Goal: Information Seeking & Learning: Check status

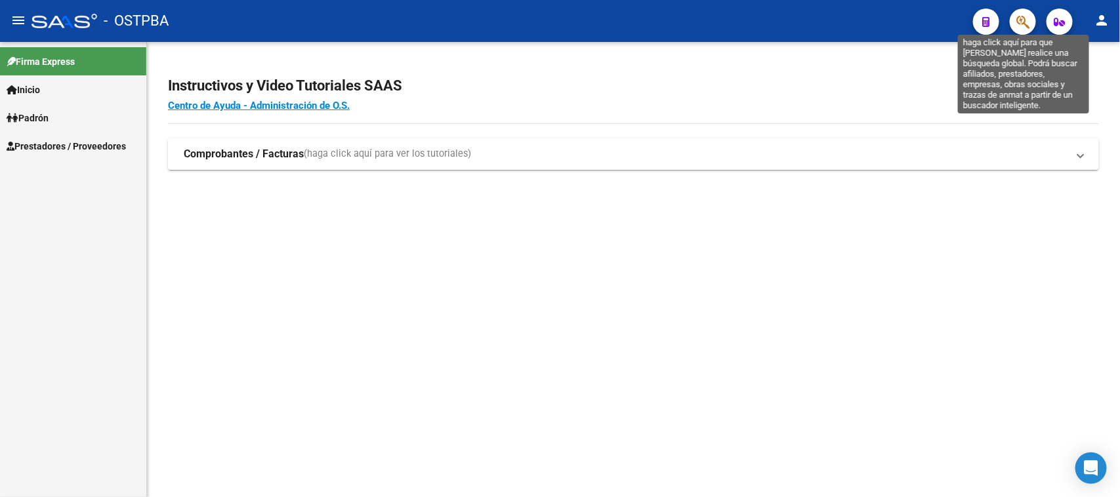
click at [1018, 18] on icon "button" at bounding box center [1022, 21] width 13 height 15
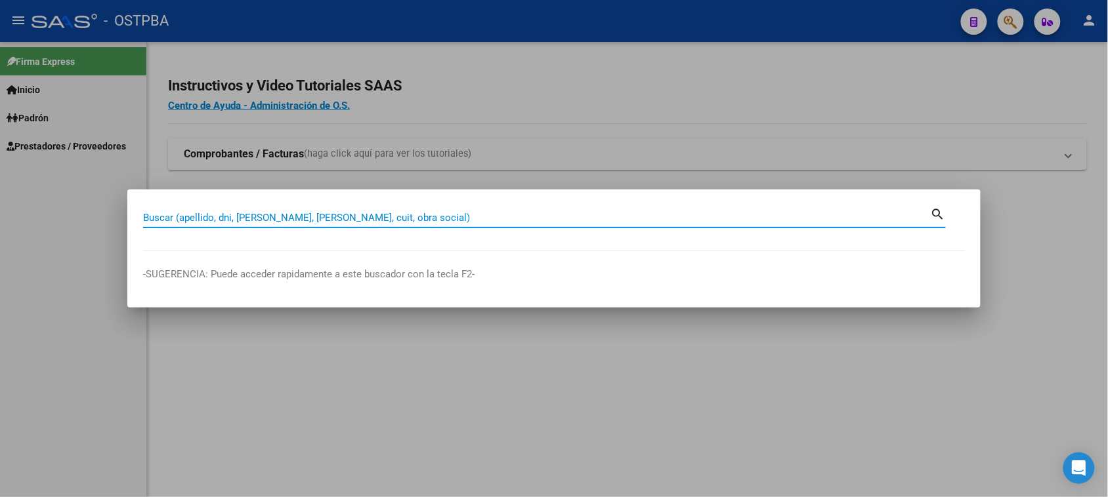
paste input "27-33368376-3"
type input "27333683763"
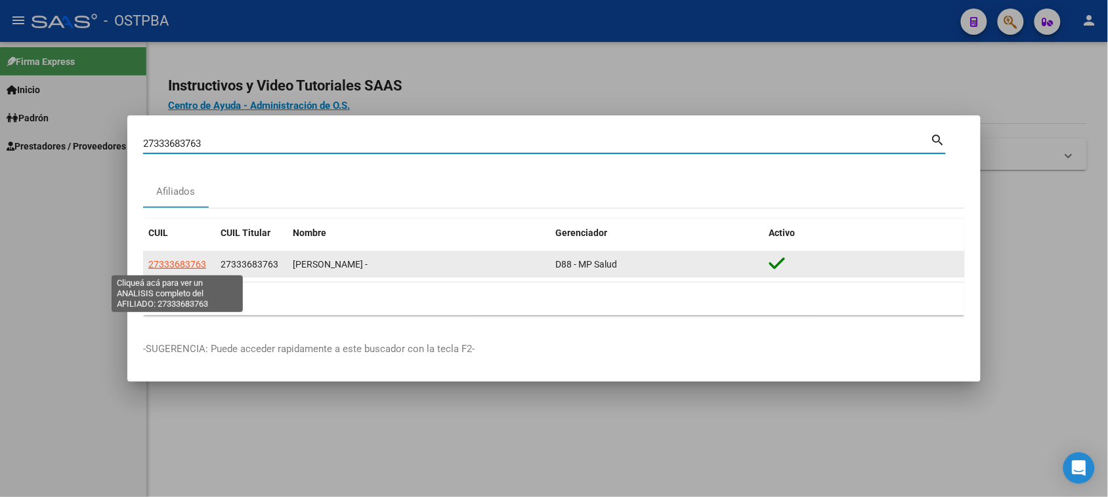
click at [192, 270] on span "27333683763" at bounding box center [177, 264] width 58 height 10
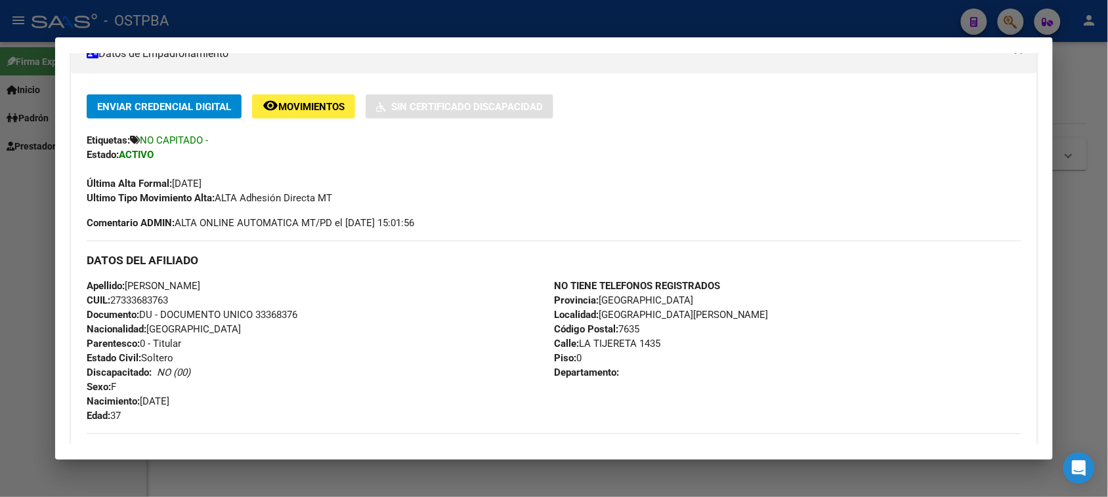
scroll to position [246, 0]
click at [294, 106] on span "Movimientos" at bounding box center [311, 108] width 66 height 12
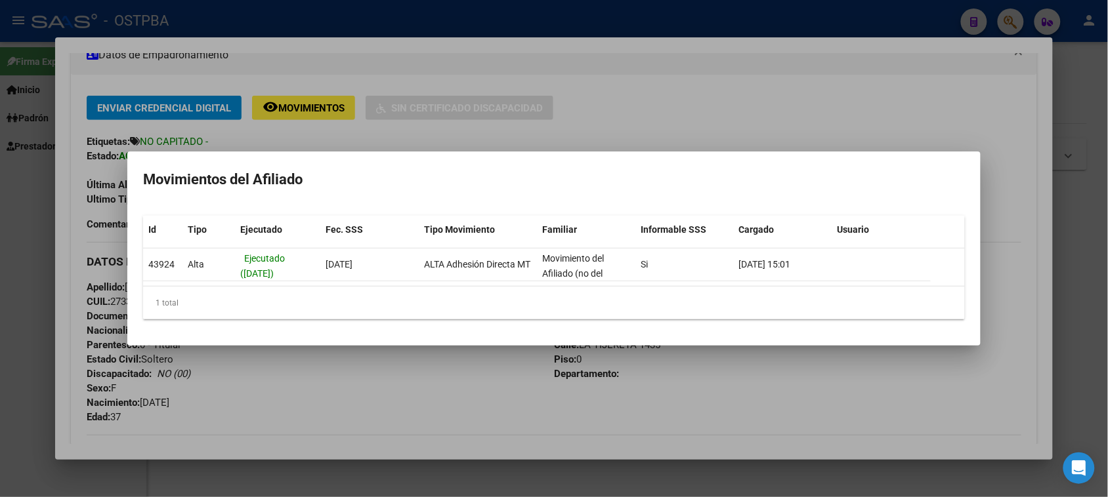
click at [677, 120] on div at bounding box center [554, 248] width 1108 height 497
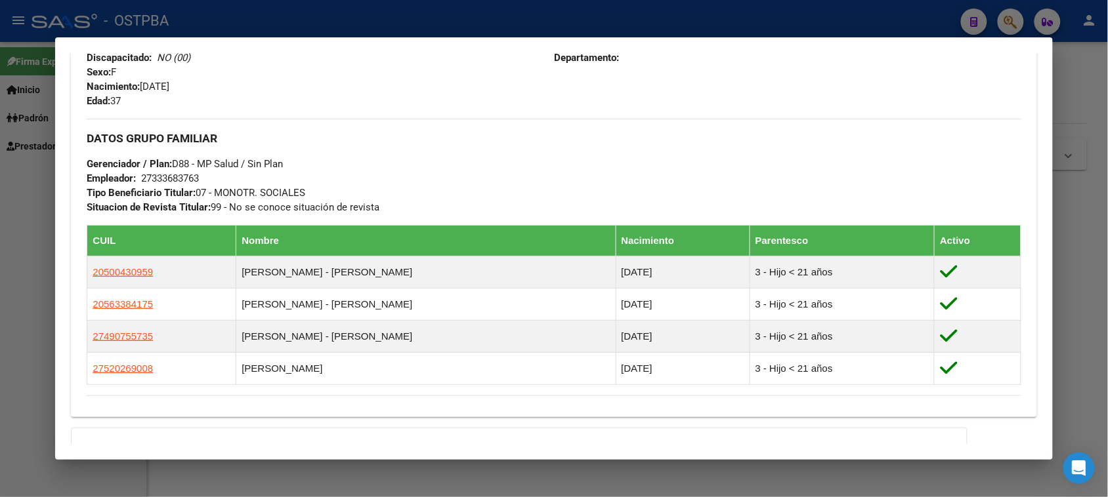
scroll to position [656, 0]
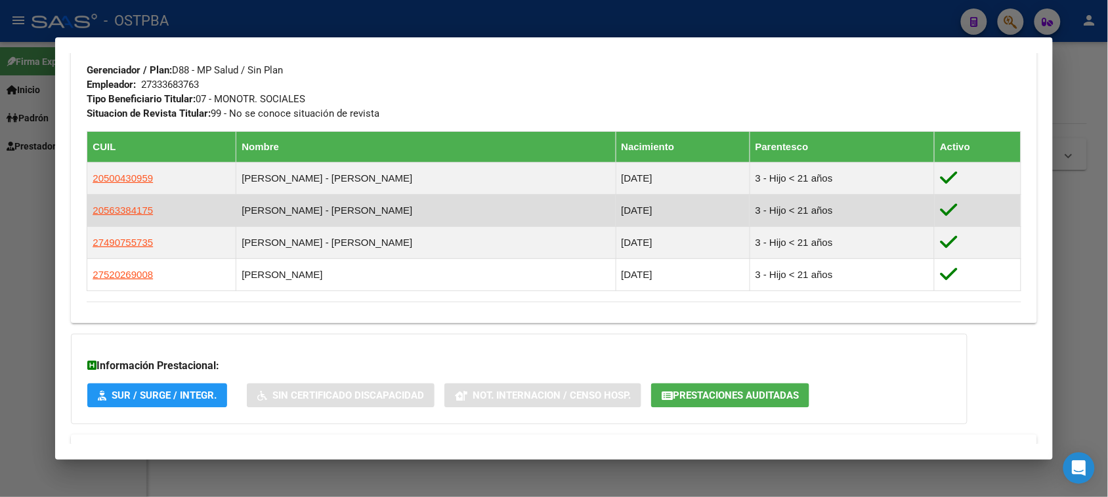
click at [322, 211] on td "ROJAS - AYRTON LUIS THIAGO" at bounding box center [425, 211] width 379 height 32
click at [135, 213] on span "20563384175" at bounding box center [123, 210] width 60 height 11
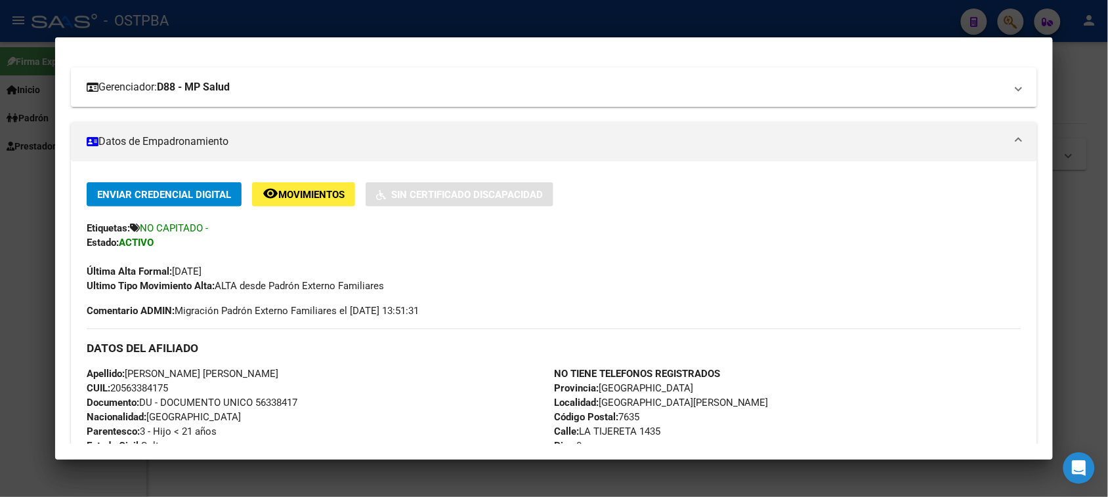
scroll to position [164, 0]
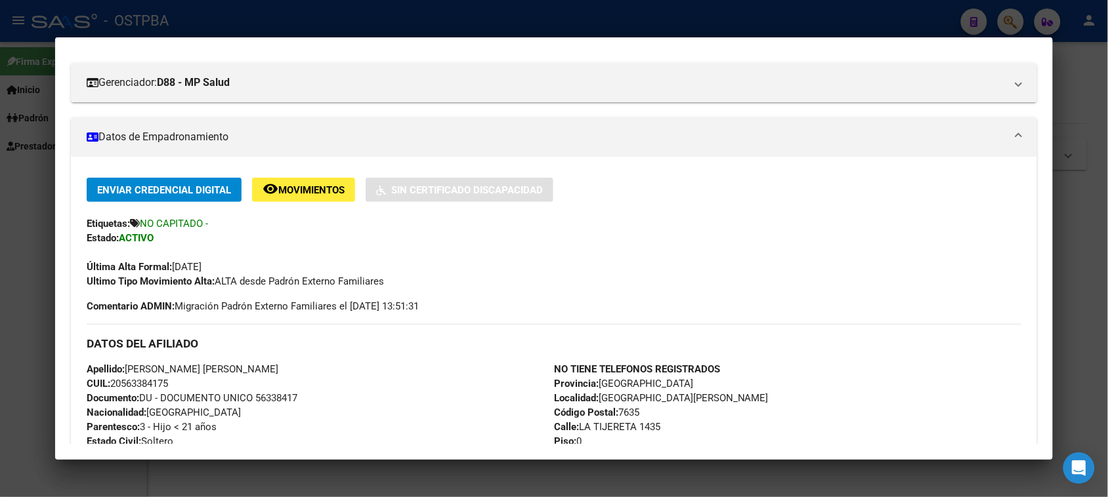
click at [10, 253] on div at bounding box center [554, 248] width 1108 height 497
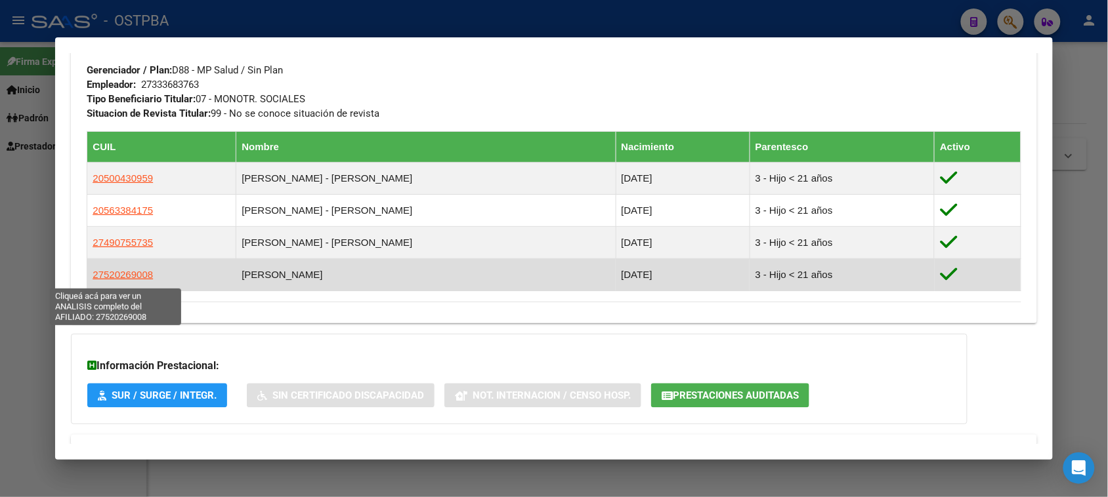
click at [99, 280] on span "27520269008" at bounding box center [123, 274] width 60 height 11
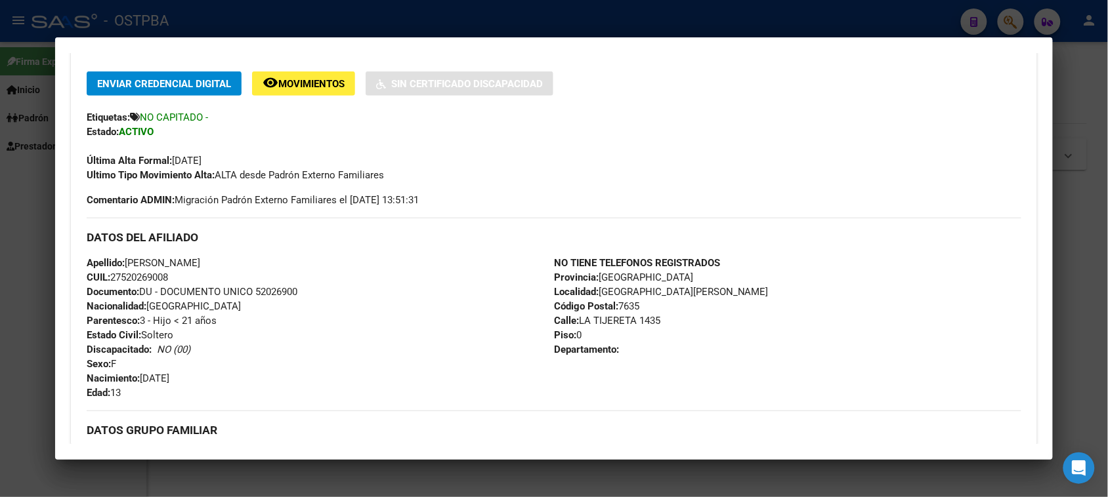
scroll to position [328, 0]
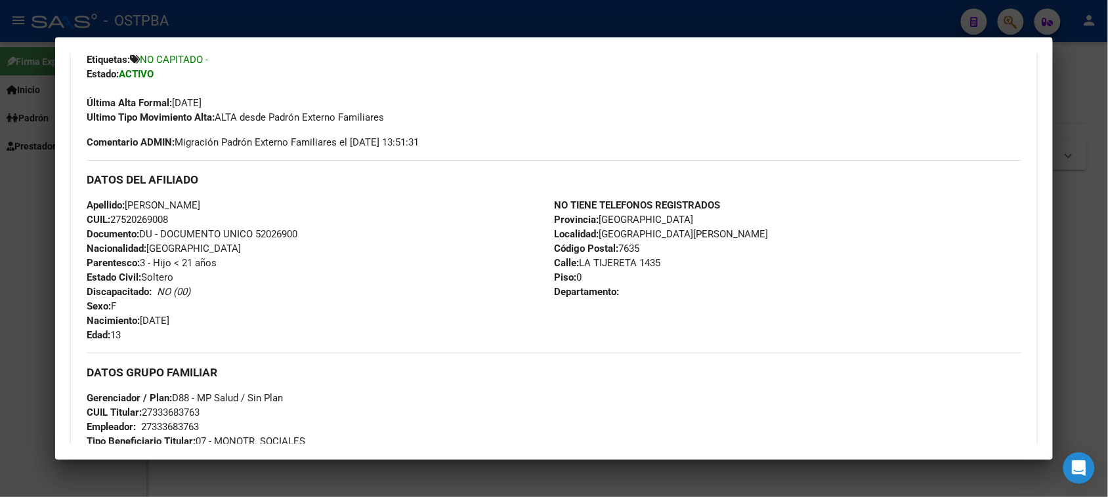
click at [35, 291] on div at bounding box center [554, 248] width 1108 height 497
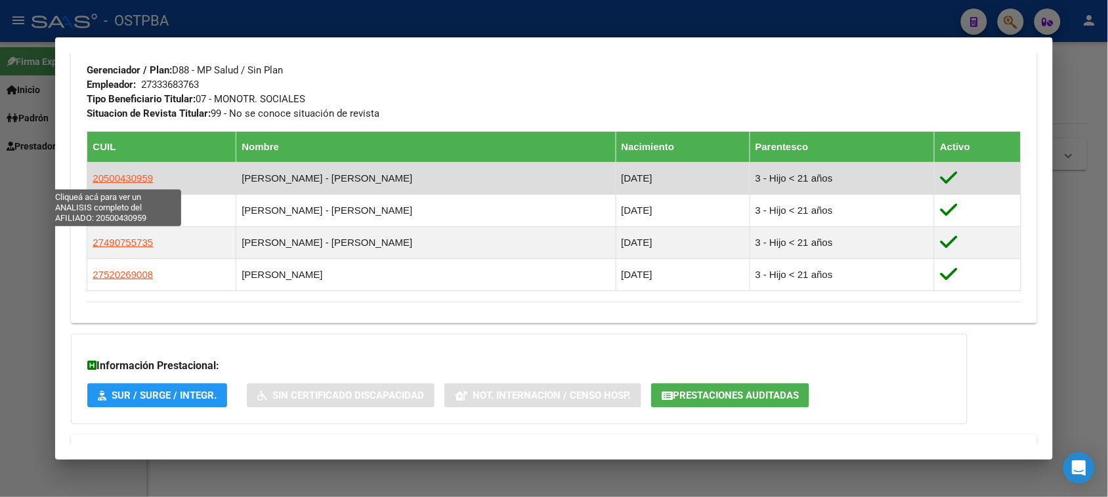
click at [138, 180] on span "20500430959" at bounding box center [123, 178] width 60 height 11
type textarea "20500430959"
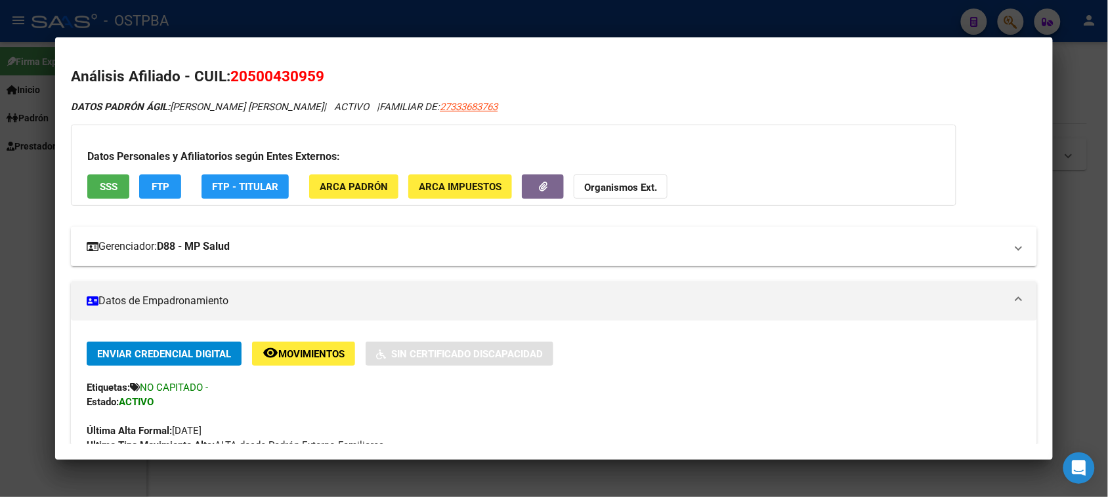
scroll to position [164, 0]
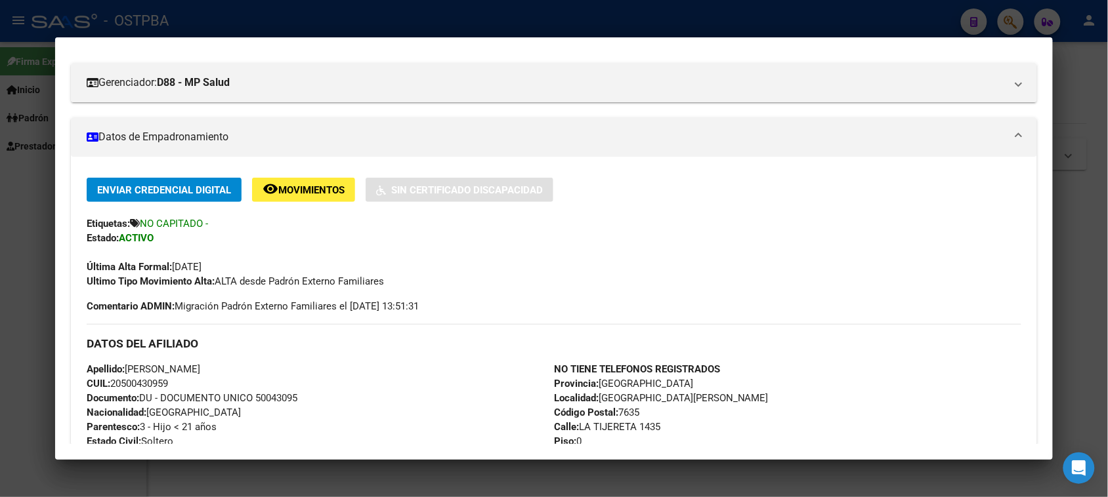
click at [30, 281] on div at bounding box center [554, 248] width 1108 height 497
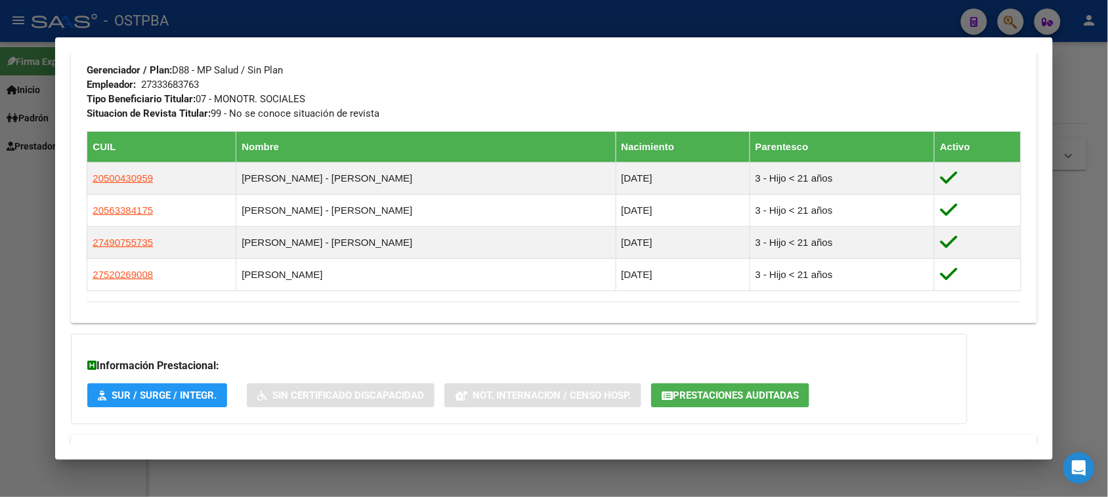
scroll to position [711, 0]
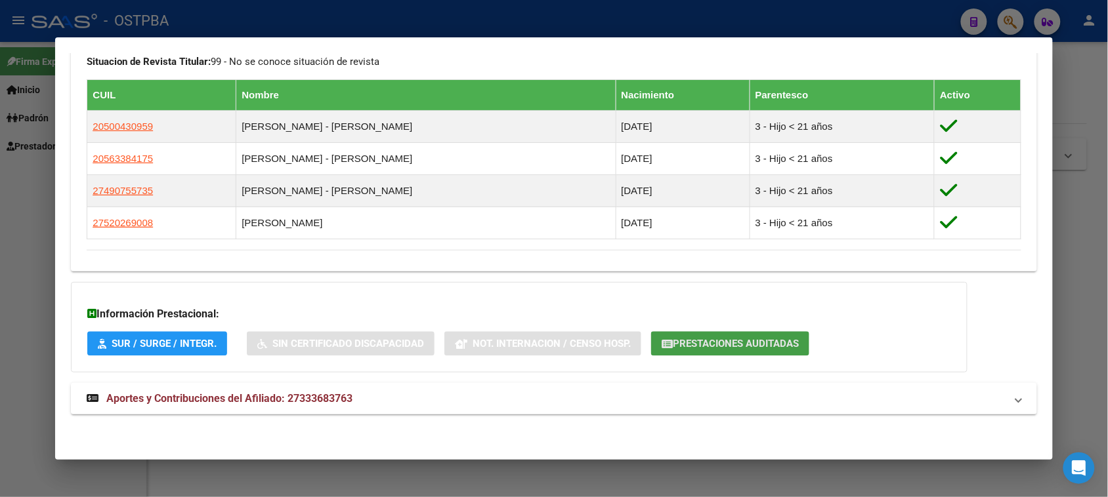
click at [761, 340] on span "Prestaciones Auditadas" at bounding box center [736, 345] width 126 height 12
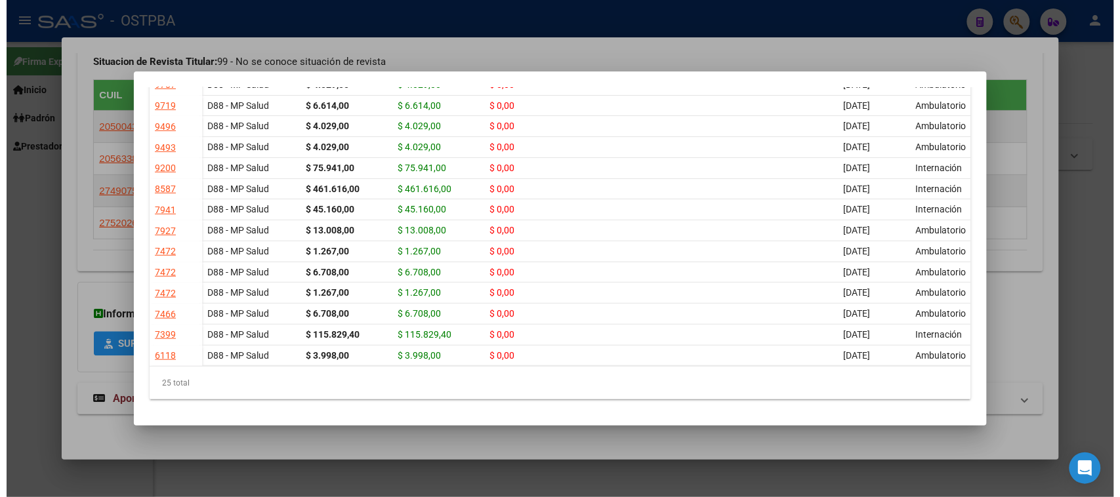
scroll to position [530, 0]
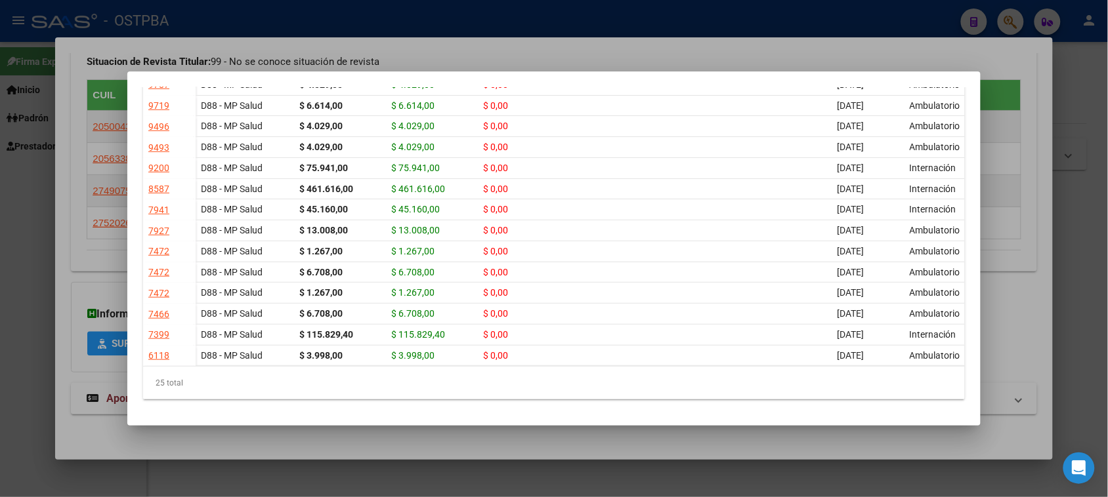
click at [142, 186] on mat-dialog-content "Prestaciones Auditadas Auditoría Gerenciador Monto Item Monto Aprobado Monto De…" at bounding box center [553, 249] width 853 height 324
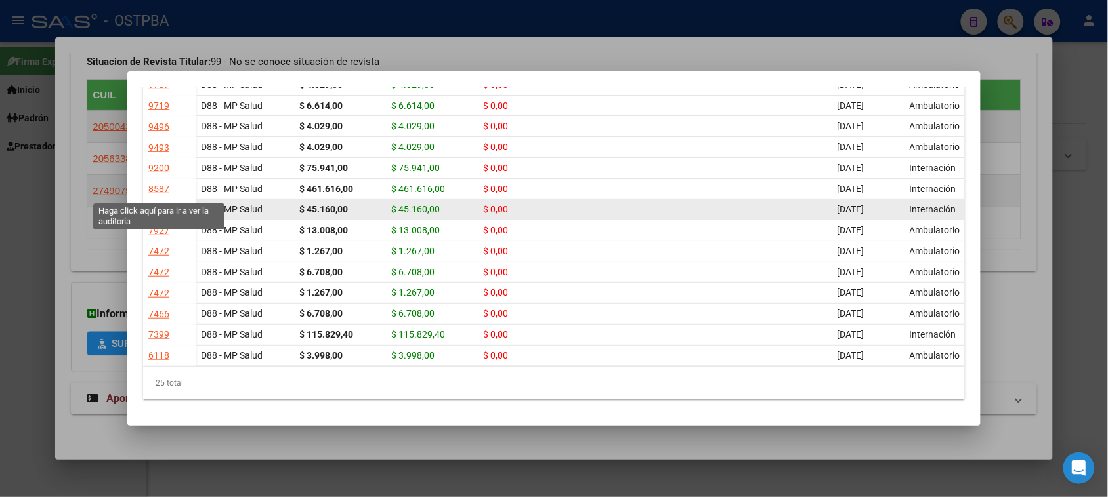
click at [158, 203] on div "7941" at bounding box center [158, 210] width 21 height 15
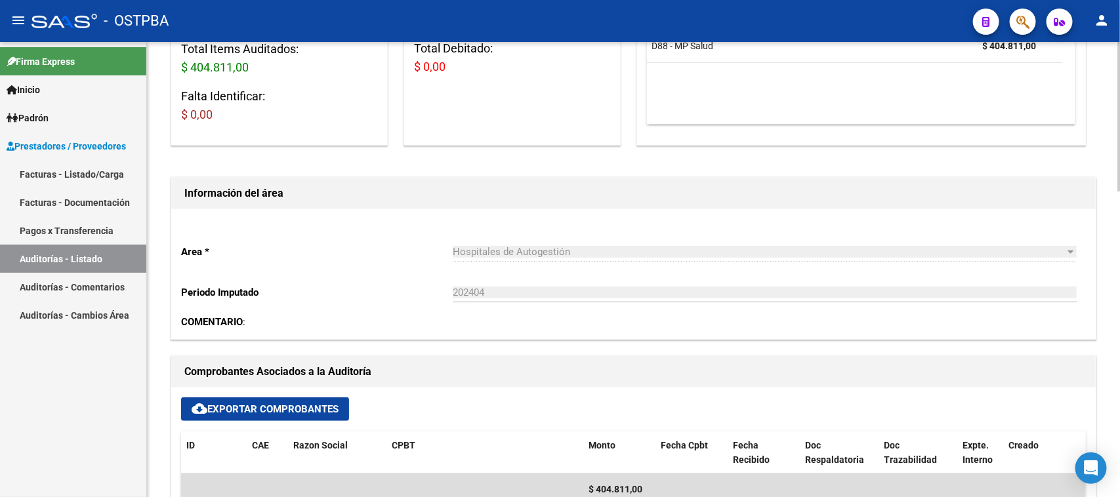
scroll to position [410, 0]
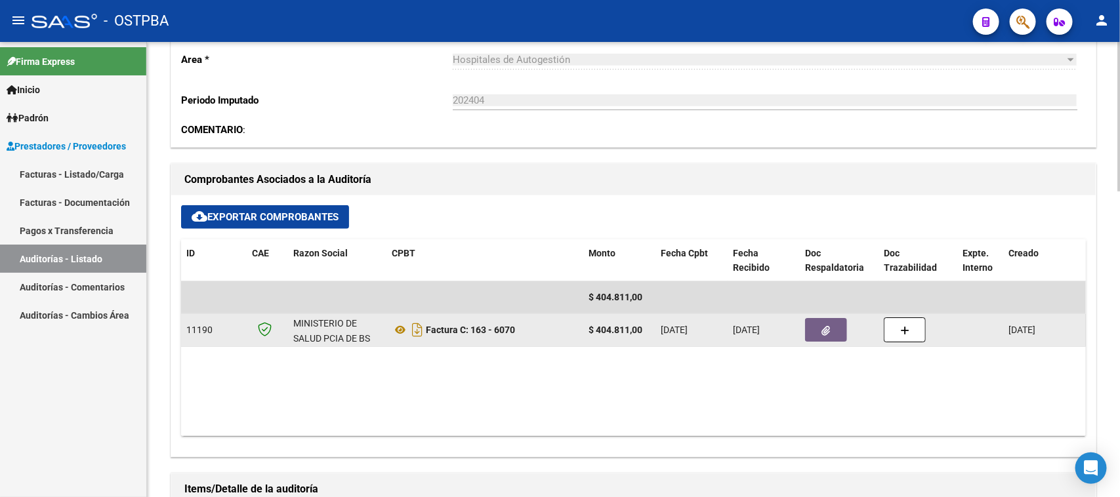
click at [831, 333] on button "button" at bounding box center [826, 330] width 42 height 24
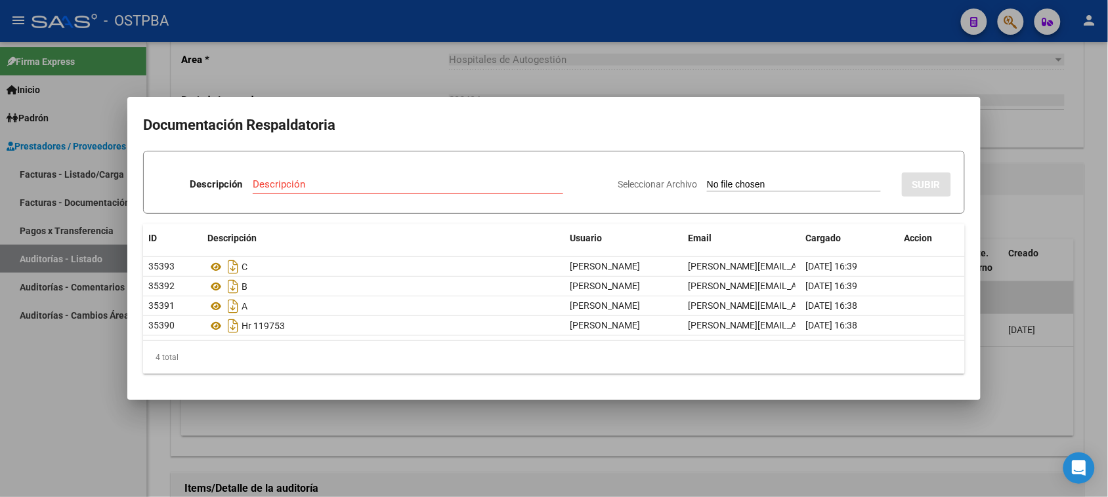
click at [677, 83] on div at bounding box center [554, 248] width 1108 height 497
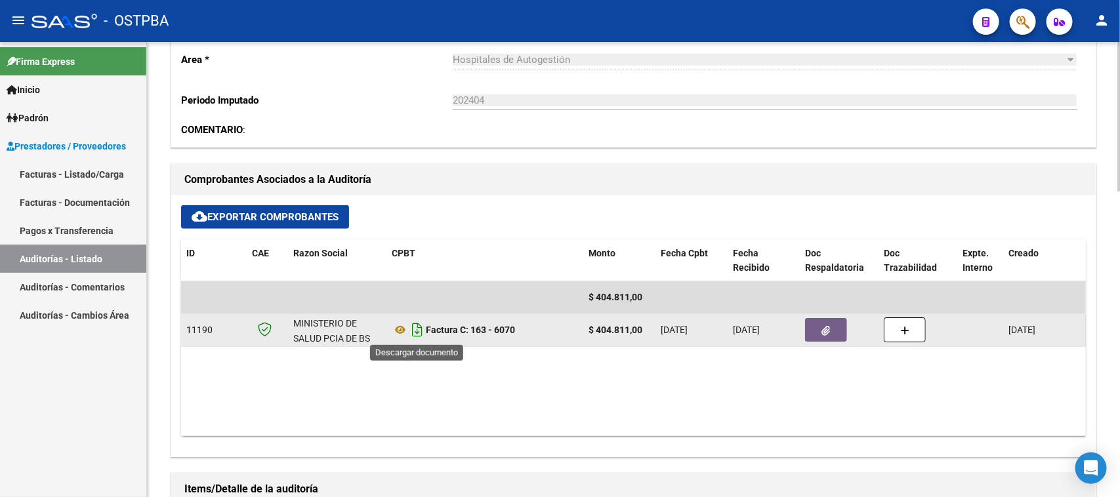
click at [420, 331] on icon "Descargar documento" at bounding box center [417, 330] width 17 height 21
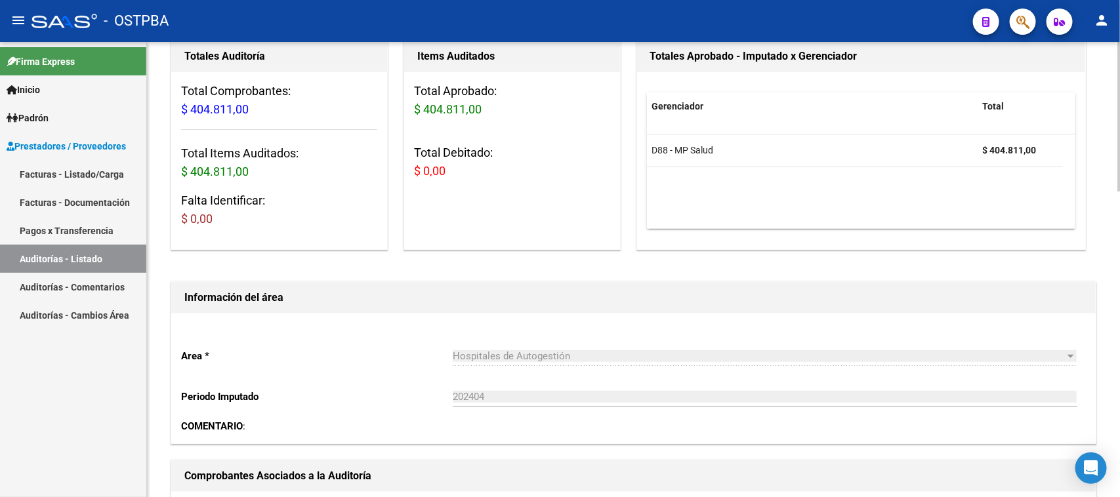
scroll to position [360, 0]
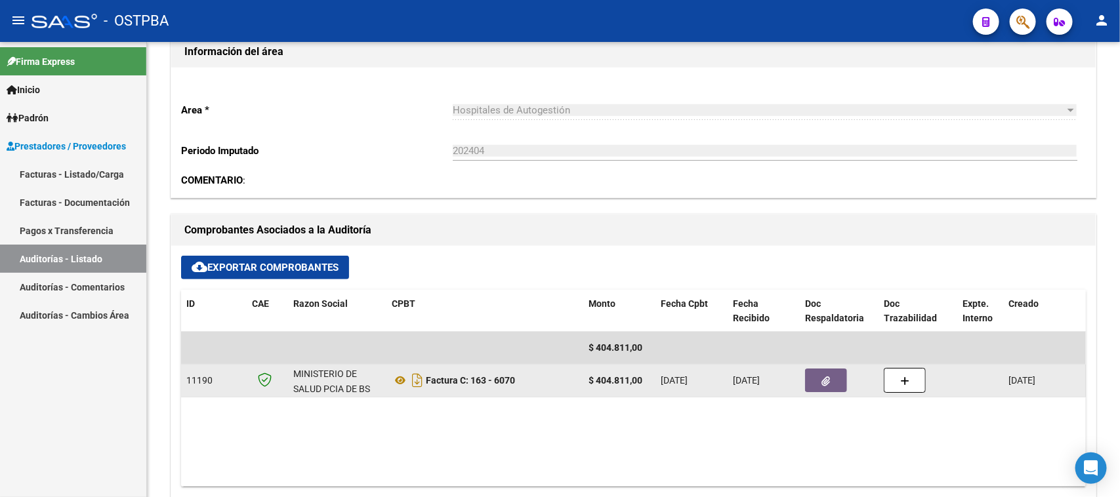
click at [822, 379] on icon "button" at bounding box center [826, 382] width 9 height 10
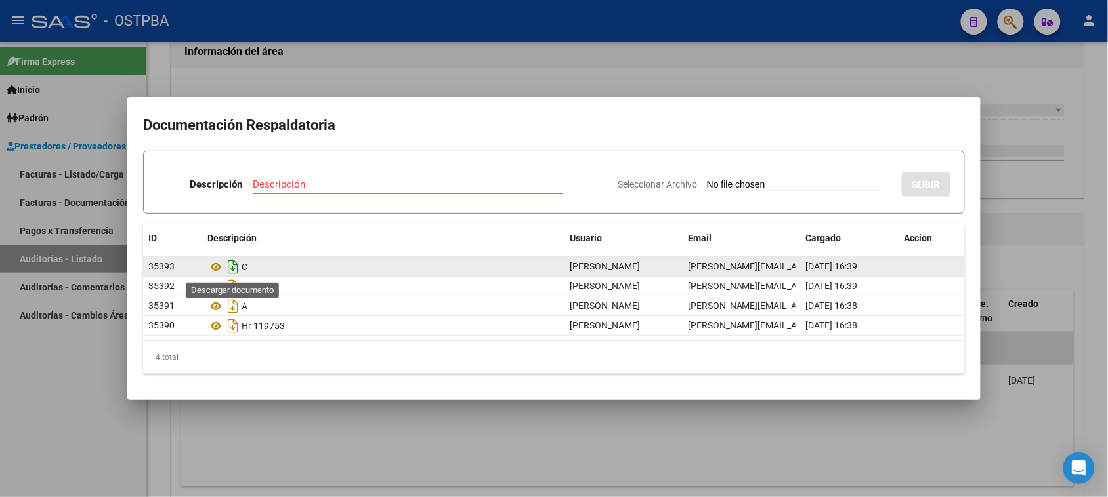
click at [235, 267] on icon "Descargar documento" at bounding box center [232, 267] width 17 height 21
click at [220, 264] on icon at bounding box center [215, 267] width 17 height 16
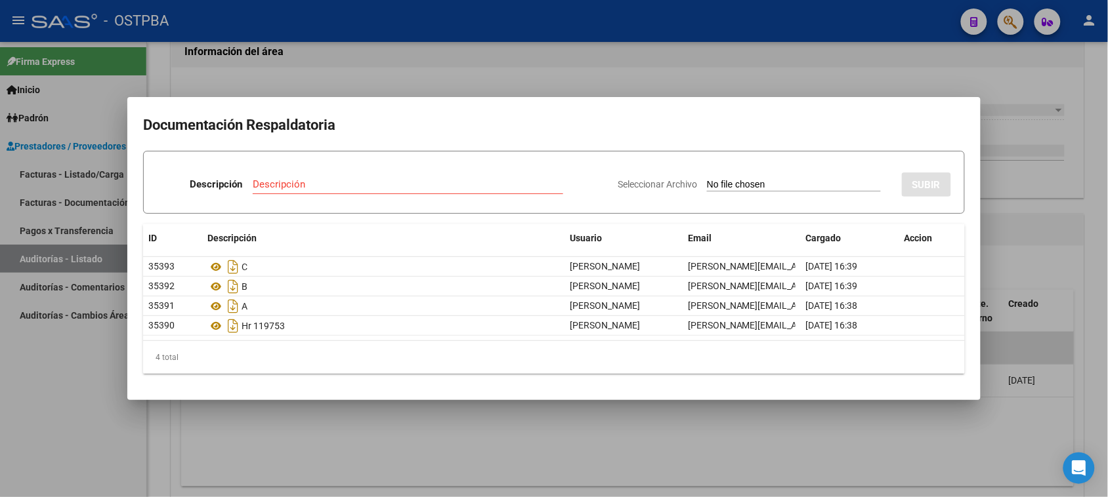
click at [819, 74] on div at bounding box center [554, 248] width 1108 height 497
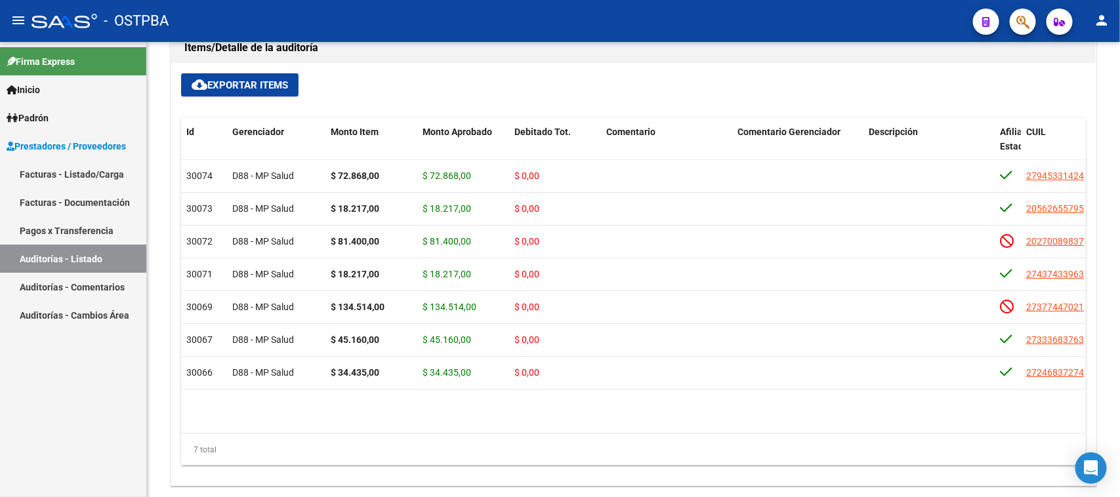
scroll to position [934, 0]
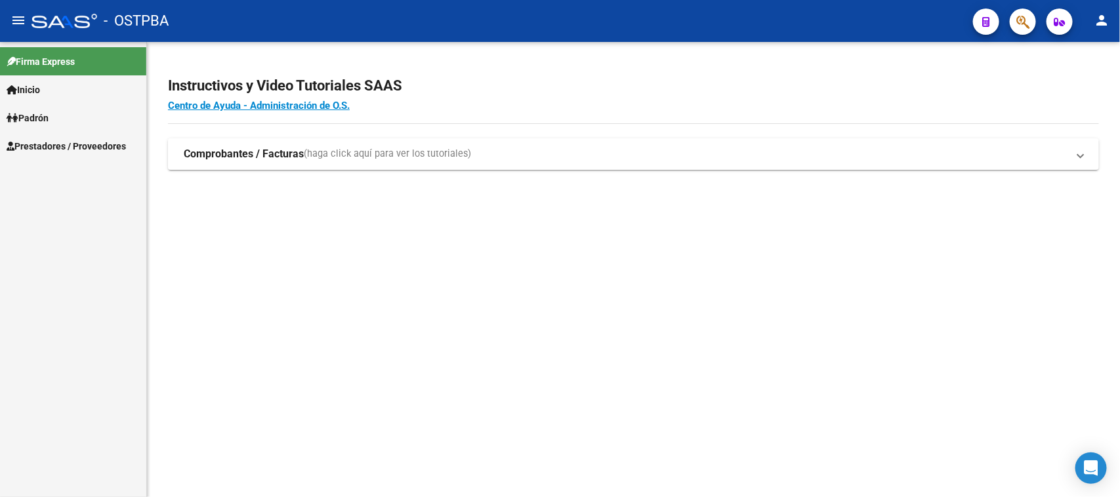
click at [1021, 28] on icon "button" at bounding box center [1022, 21] width 13 height 15
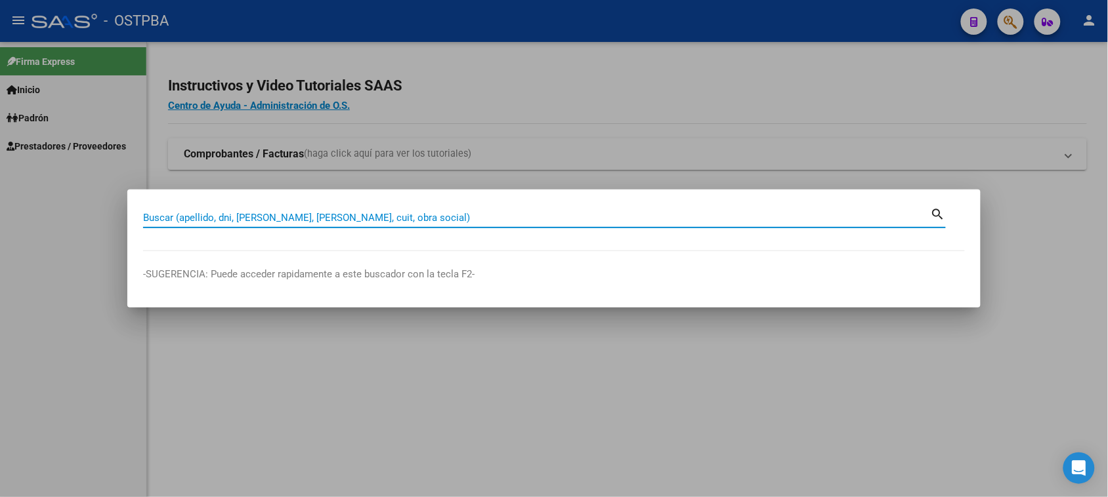
paste input "22812721"
type input "22812721"
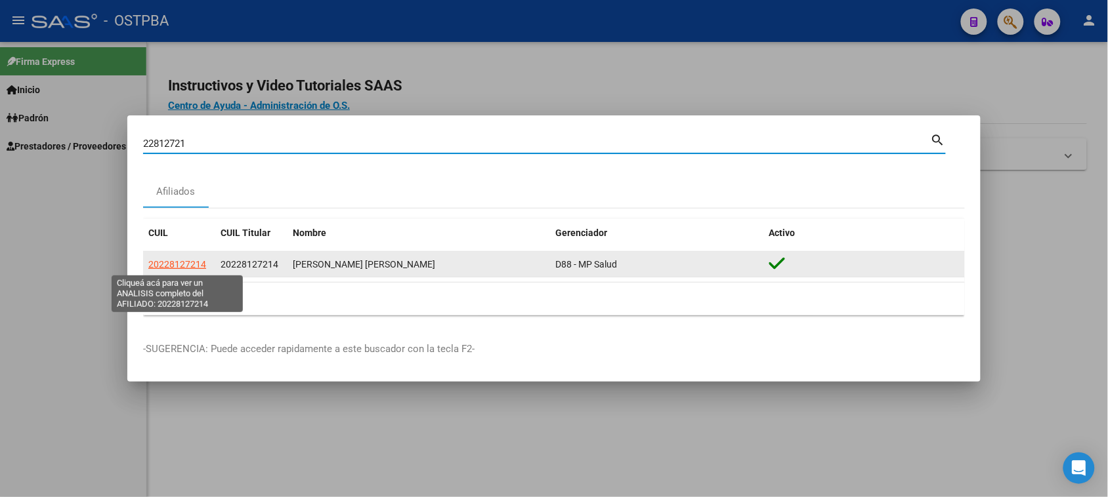
click at [198, 264] on span "20228127214" at bounding box center [177, 264] width 58 height 10
type textarea "20228127214"
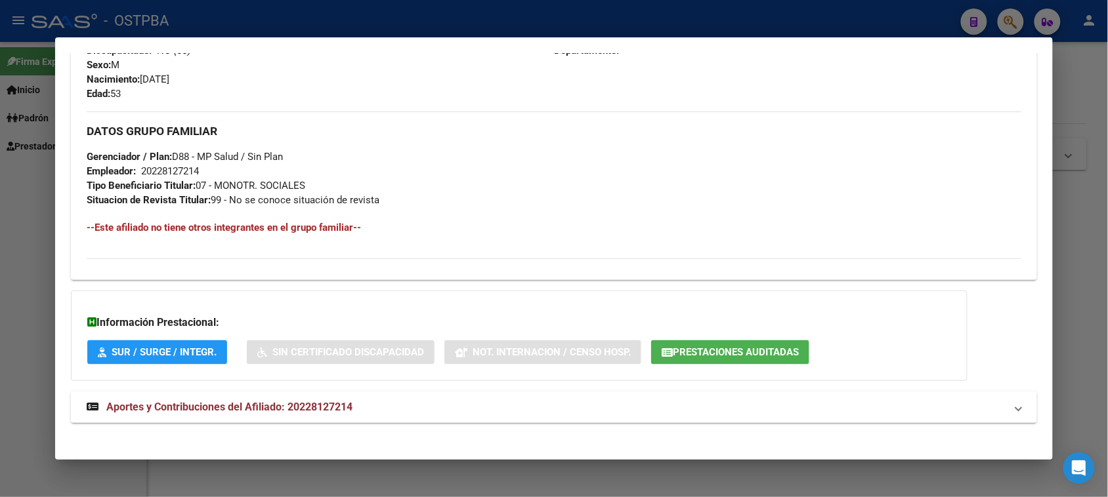
scroll to position [591, 0]
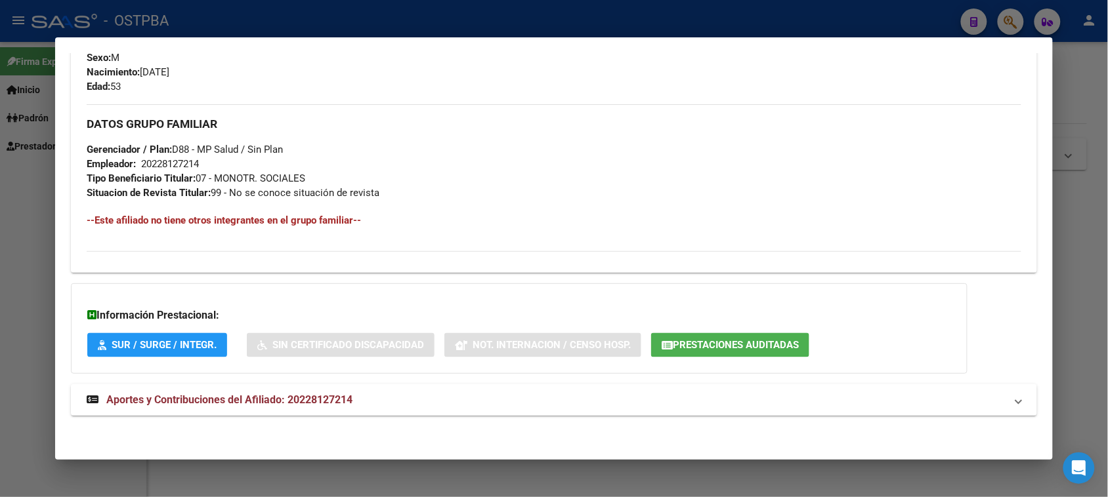
click at [713, 343] on span "Prestaciones Auditadas" at bounding box center [736, 346] width 126 height 12
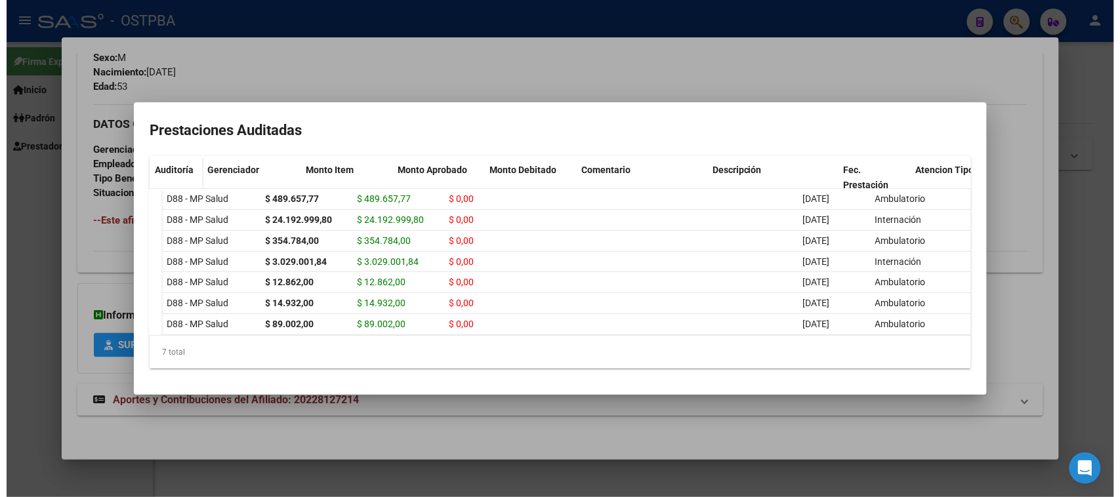
scroll to position [0, 0]
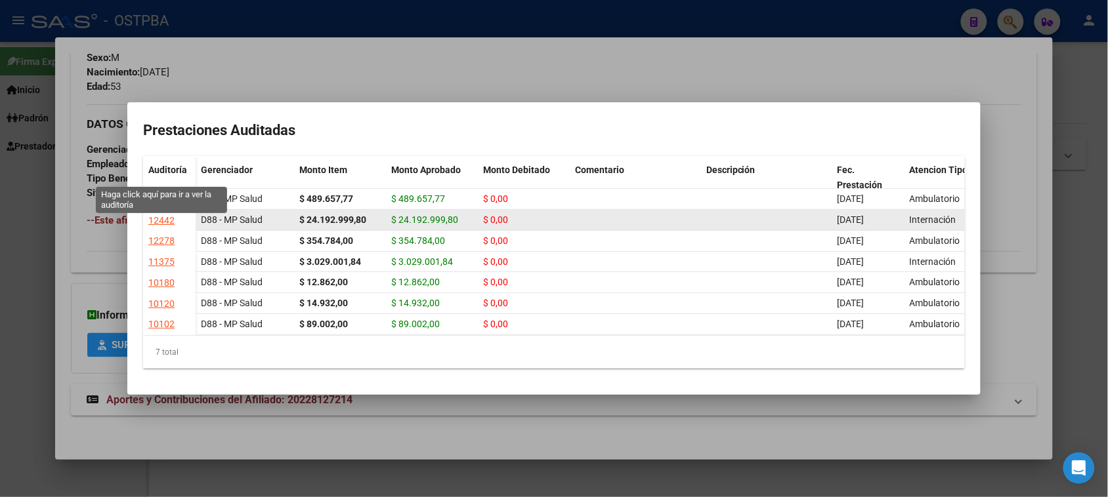
click at [156, 213] on div "12442" at bounding box center [161, 220] width 26 height 15
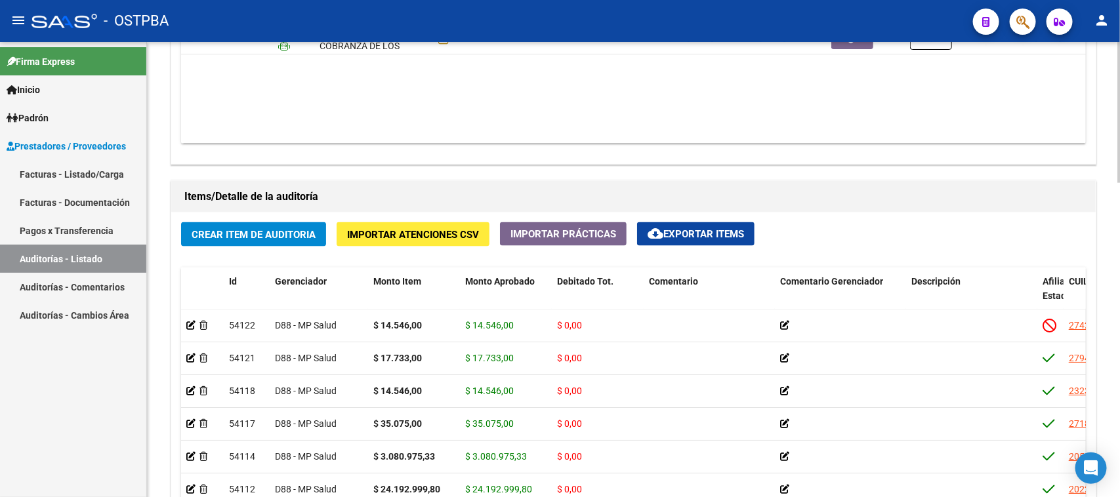
scroll to position [574, 0]
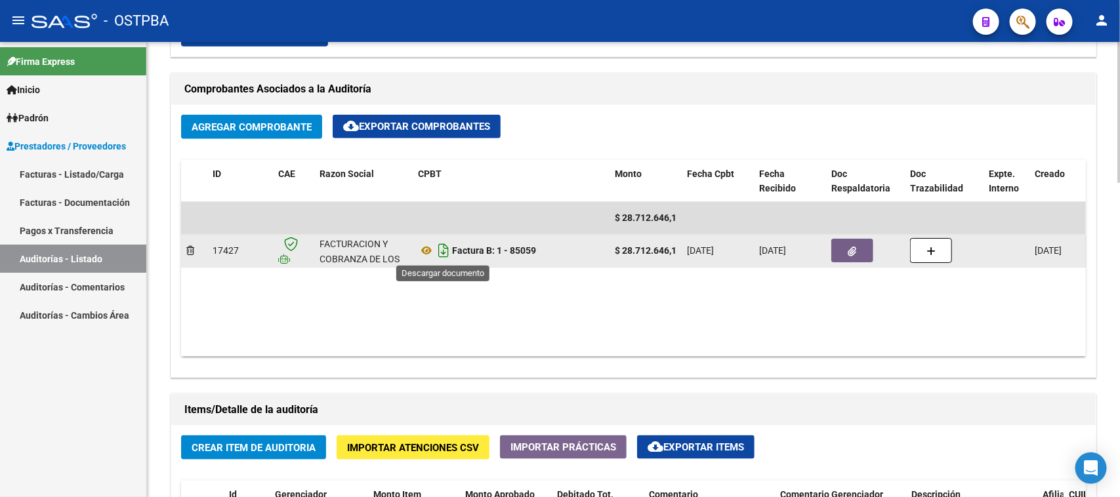
click at [438, 253] on icon "Descargar documento" at bounding box center [443, 250] width 17 height 21
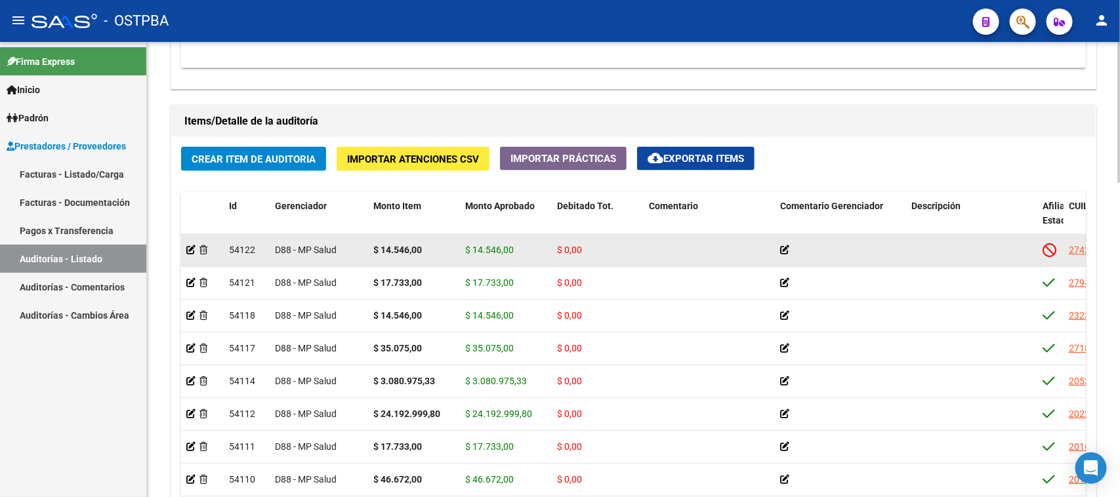
scroll to position [902, 0]
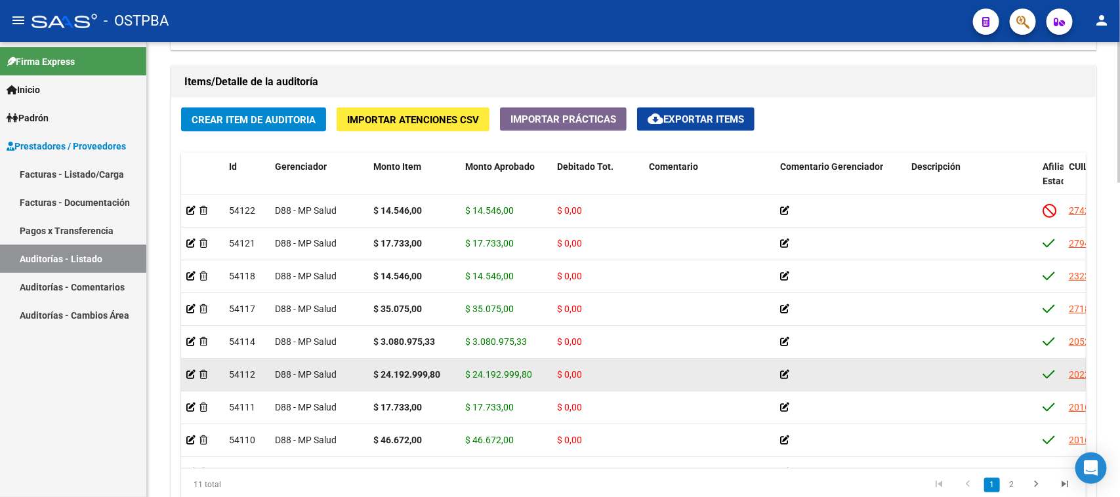
click at [492, 375] on span "$ 24.192.999,80" at bounding box center [498, 374] width 67 height 10
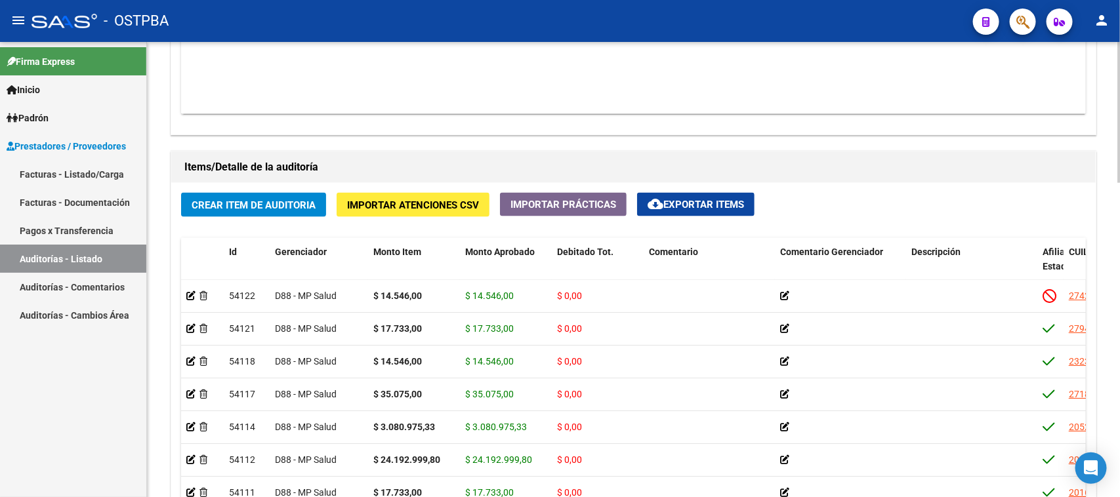
scroll to position [937, 0]
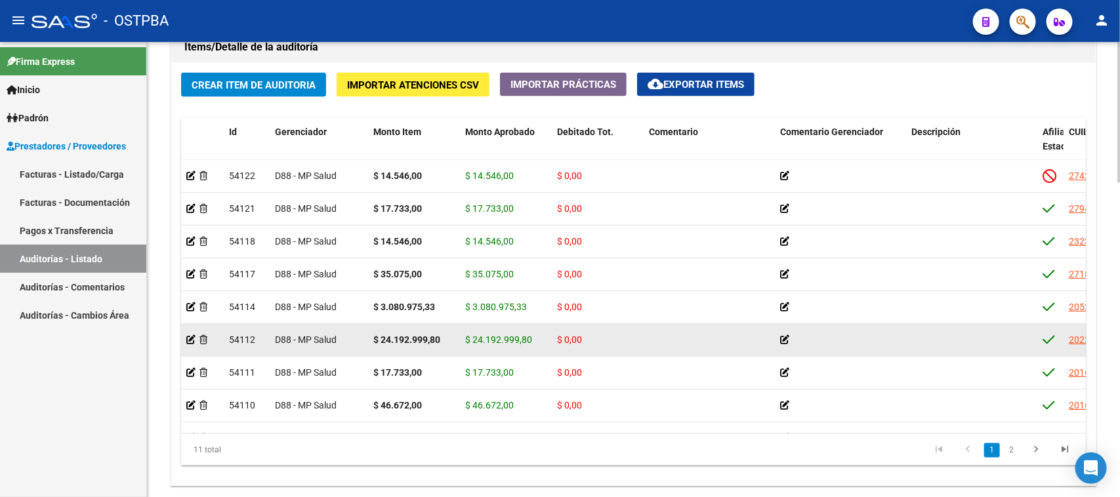
click at [782, 338] on icon at bounding box center [784, 339] width 9 height 9
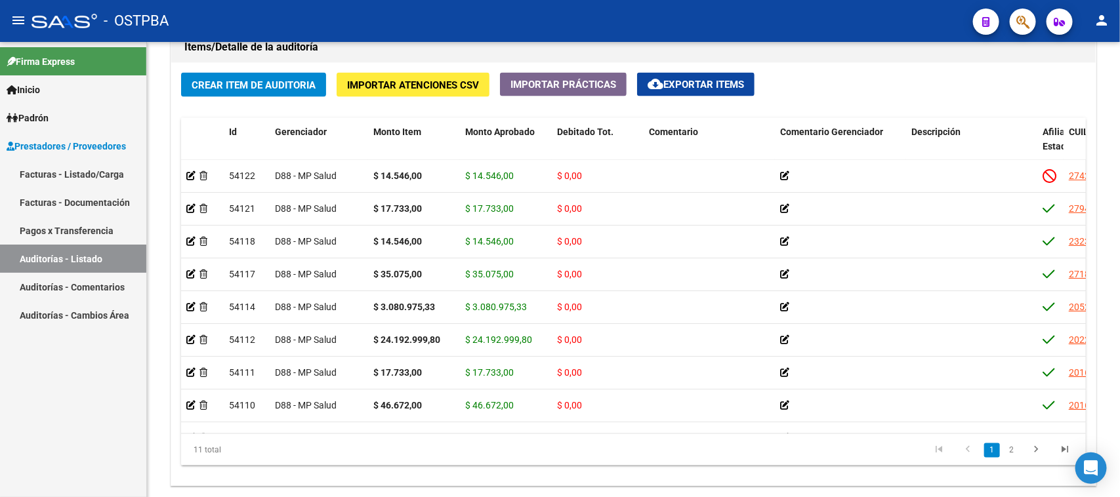
click at [82, 280] on link "Auditorías - Comentarios" at bounding box center [73, 287] width 146 height 28
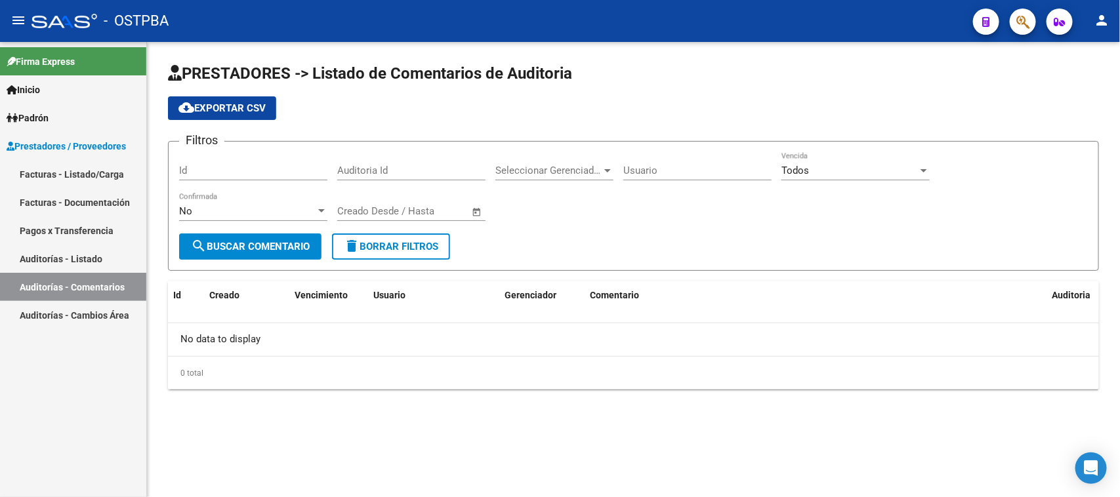
click at [41, 68] on span "Firma Express" at bounding box center [41, 61] width 68 height 14
click at [40, 89] on span "Inicio" at bounding box center [23, 90] width 33 height 14
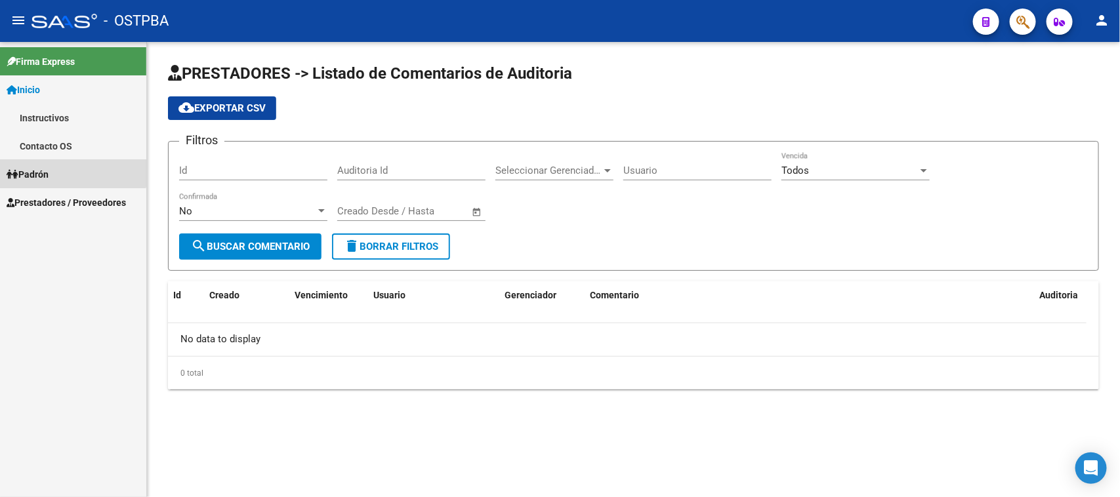
click at [49, 167] on span "Padrón" at bounding box center [28, 174] width 42 height 14
click at [69, 201] on span "Prestadores / Proveedores" at bounding box center [66, 203] width 119 height 14
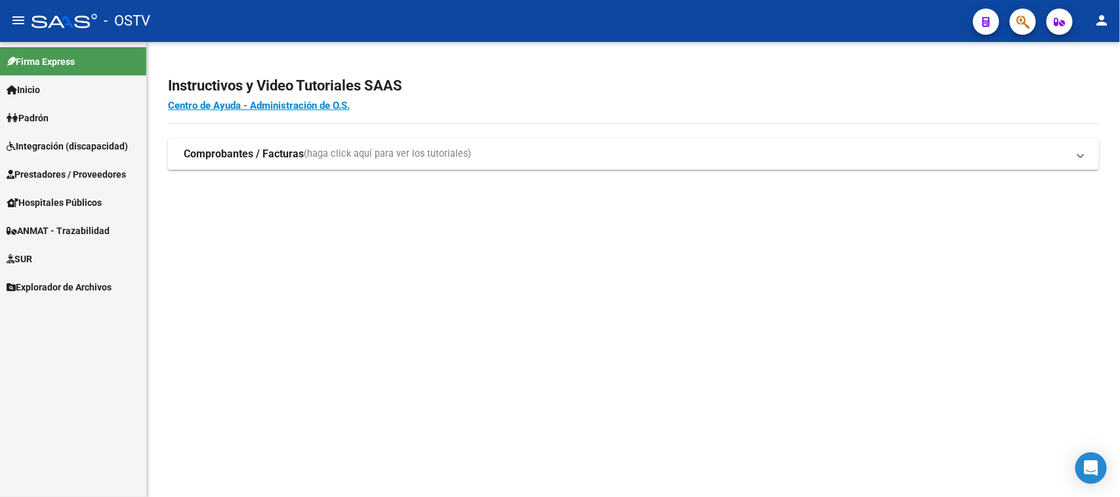
click at [1028, 22] on icon "button" at bounding box center [1022, 21] width 13 height 15
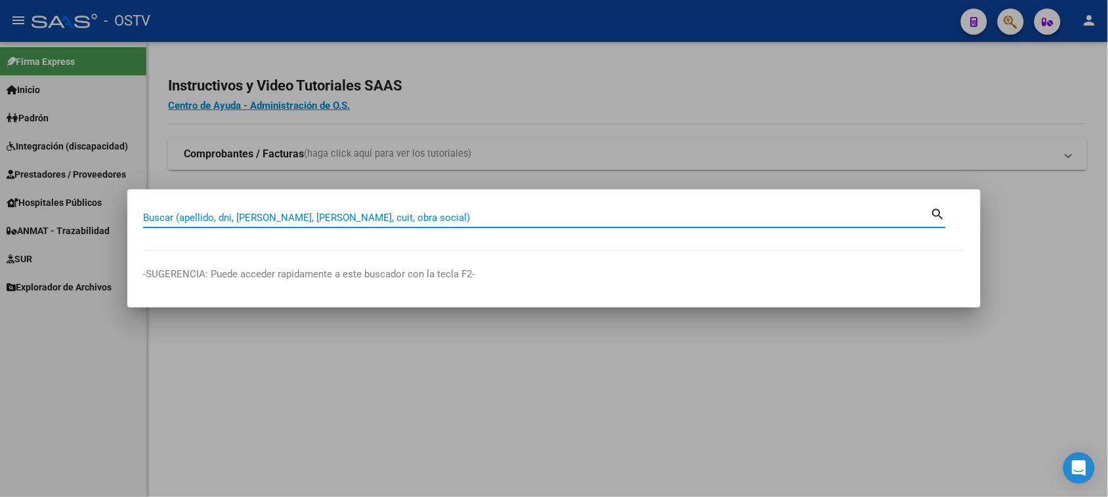
paste input "25980025"
type input "25980025"
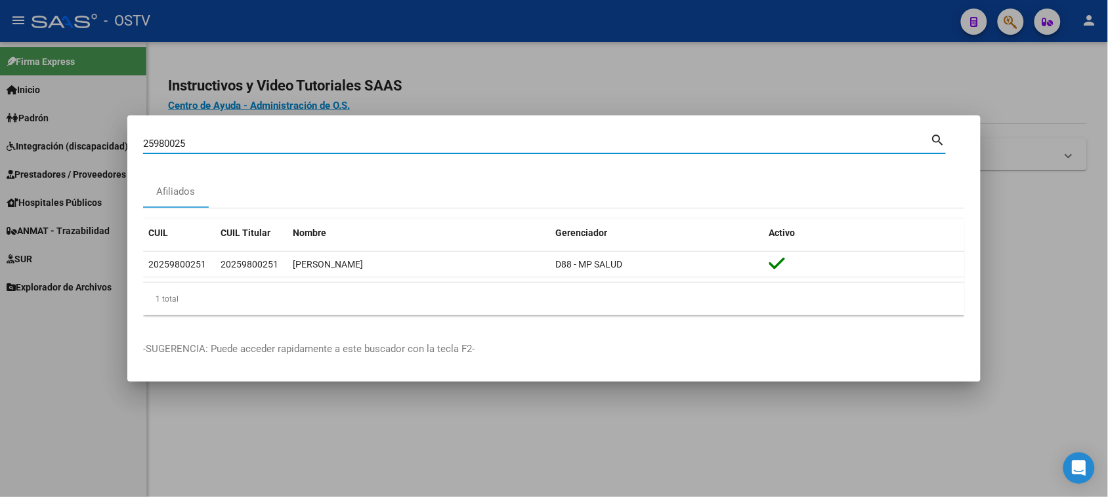
click at [663, 278] on datatable-selection "20259800251 20259800251 [PERSON_NAME] D88 - MP SALUD" at bounding box center [554, 274] width 822 height 12
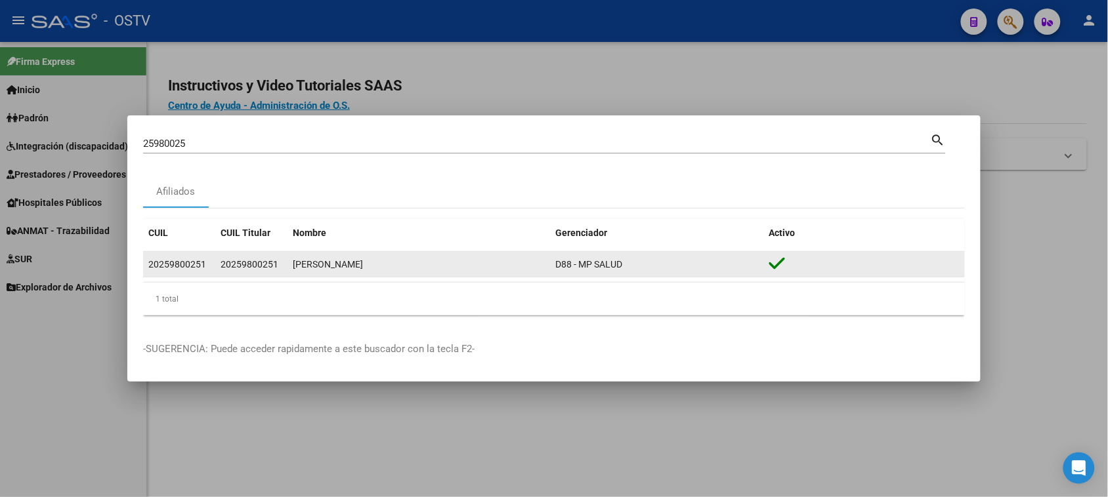
click at [184, 262] on div "20259800251" at bounding box center [177, 264] width 58 height 15
click at [396, 259] on div "[PERSON_NAME]" at bounding box center [419, 264] width 252 height 15
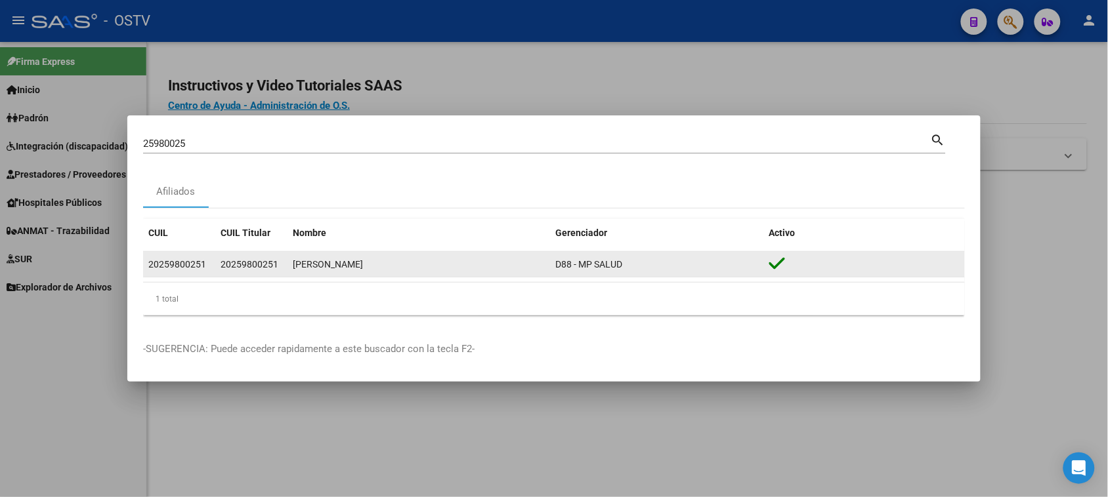
click at [396, 259] on div "[PERSON_NAME]" at bounding box center [419, 264] width 252 height 15
click at [786, 260] on div at bounding box center [864, 265] width 190 height 20
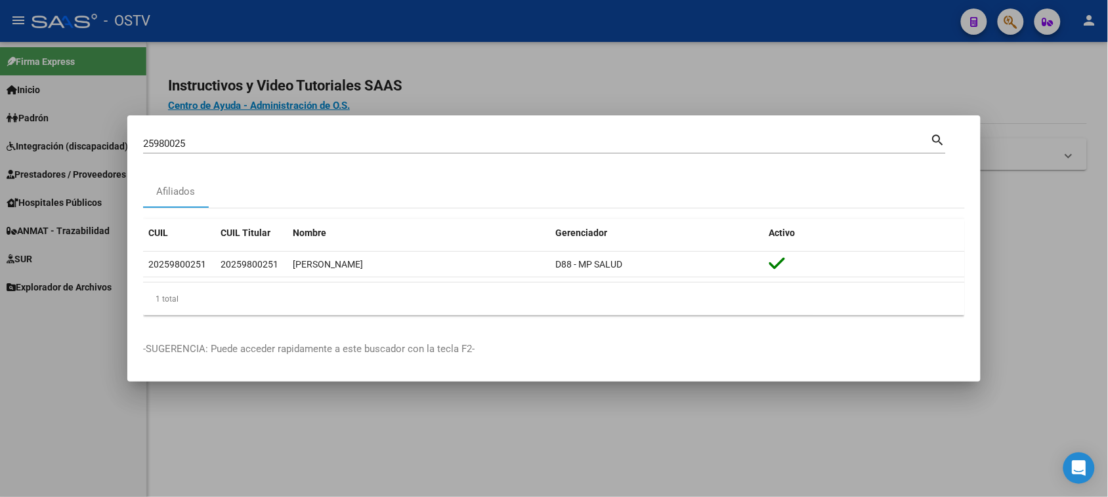
click at [1057, 220] on div at bounding box center [554, 248] width 1108 height 497
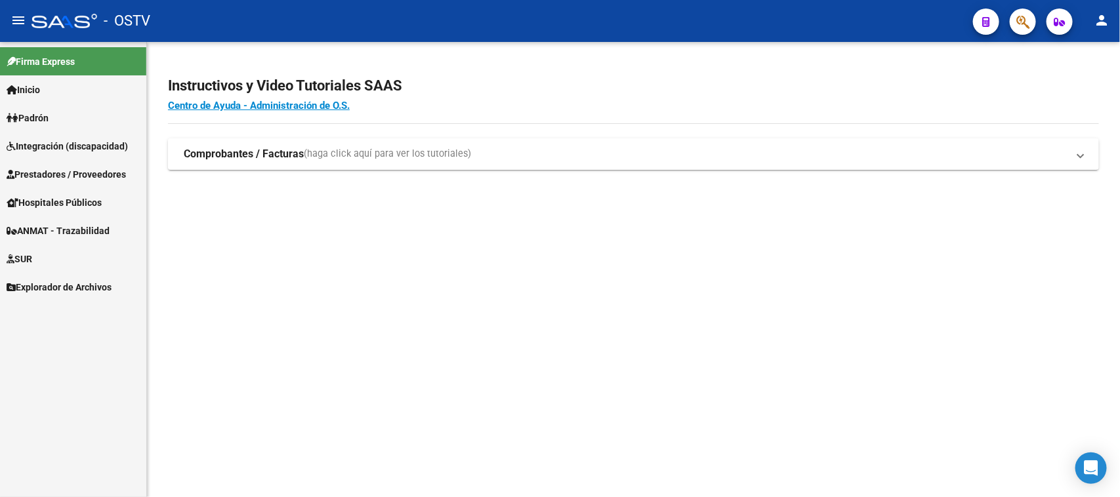
click at [49, 111] on span "Padrón" at bounding box center [28, 118] width 42 height 14
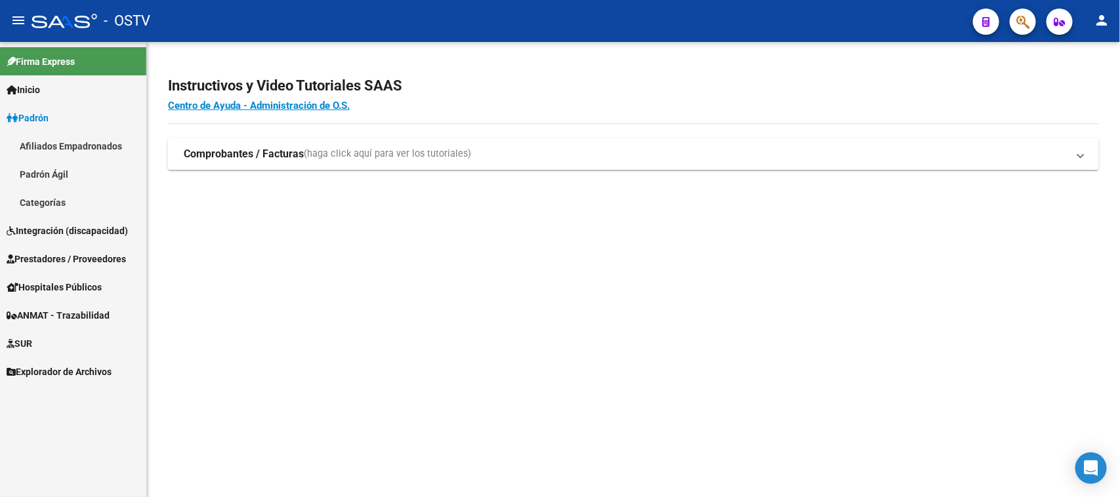
click at [70, 228] on span "Integración (discapacidad)" at bounding box center [67, 231] width 121 height 14
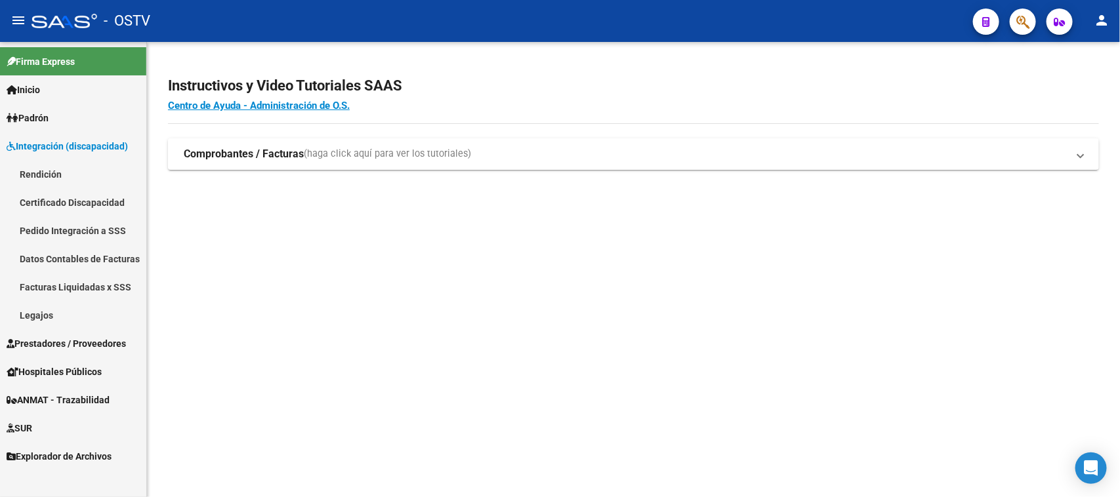
click at [89, 343] on span "Prestadores / Proveedores" at bounding box center [66, 344] width 119 height 14
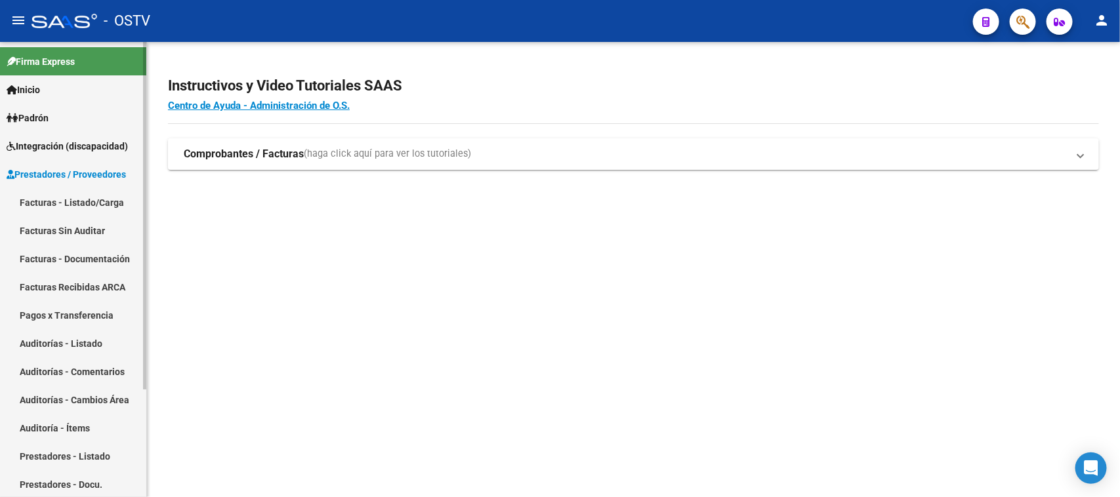
click at [110, 261] on link "Facturas - Documentación" at bounding box center [73, 259] width 146 height 28
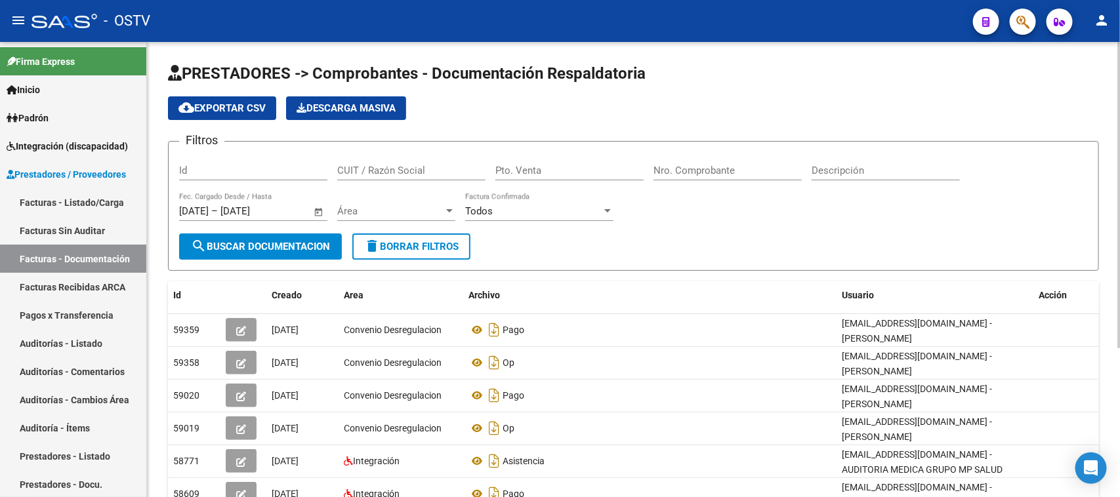
click at [240, 171] on input "Id" at bounding box center [253, 171] width 148 height 12
paste input "25980025"
type input "25980025"
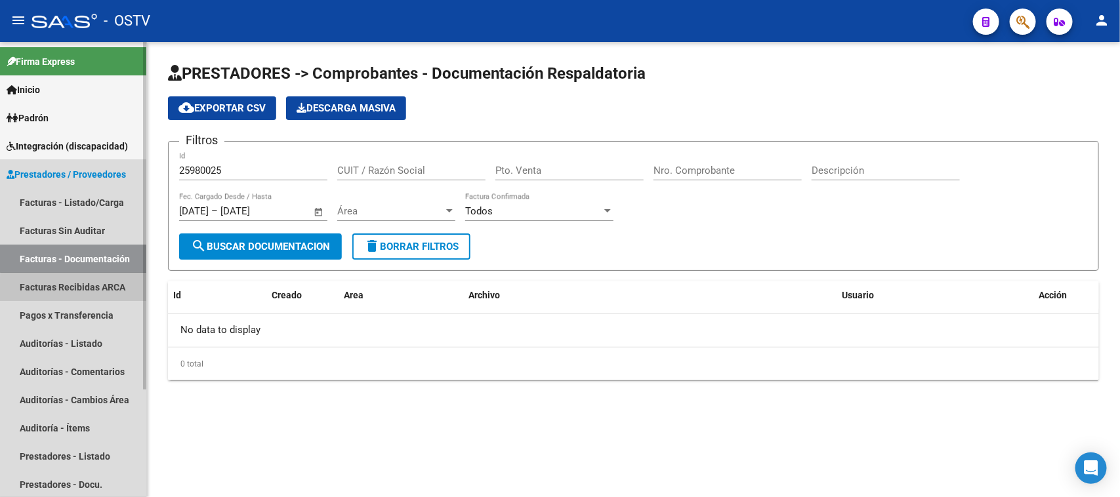
click at [77, 291] on link "Facturas Recibidas ARCA" at bounding box center [73, 287] width 146 height 28
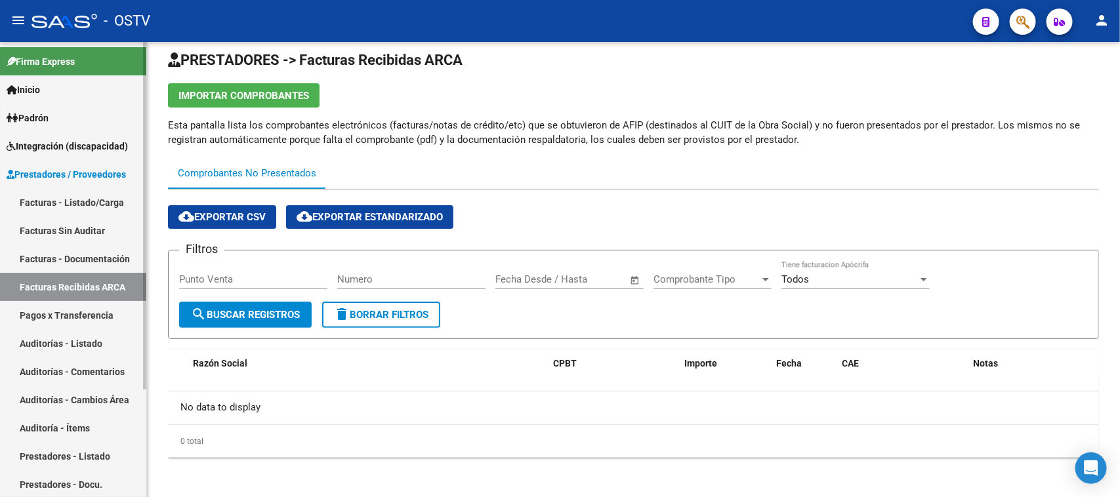
scroll to position [142, 0]
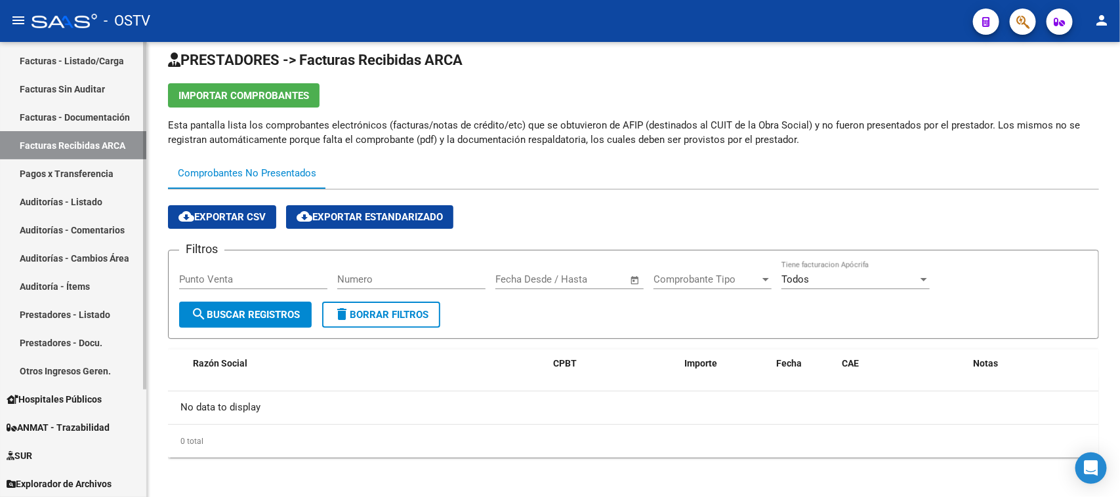
click at [100, 395] on span "Hospitales Públicos" at bounding box center [54, 399] width 95 height 14
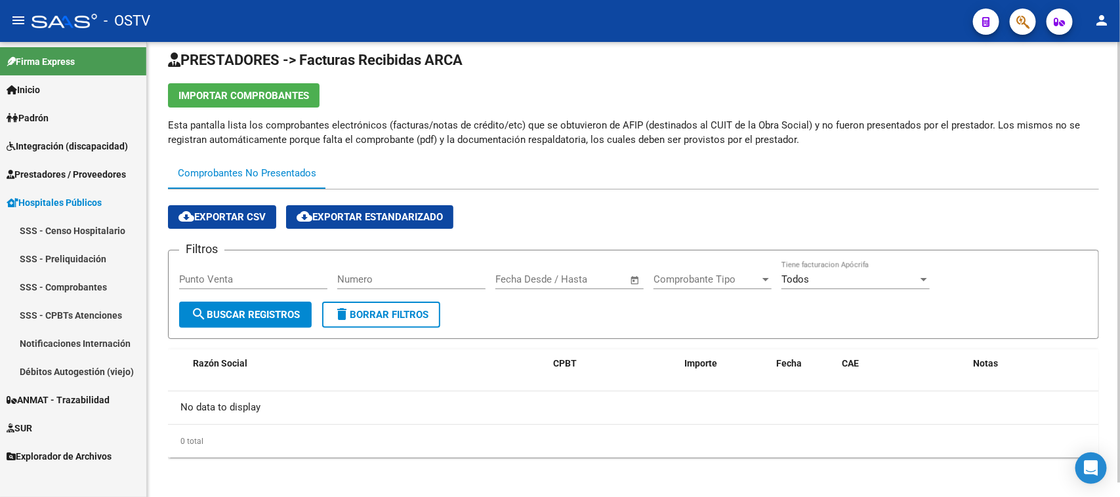
scroll to position [0, 0]
click at [244, 278] on input "Punto Venta" at bounding box center [253, 280] width 148 height 12
paste input "25980025"
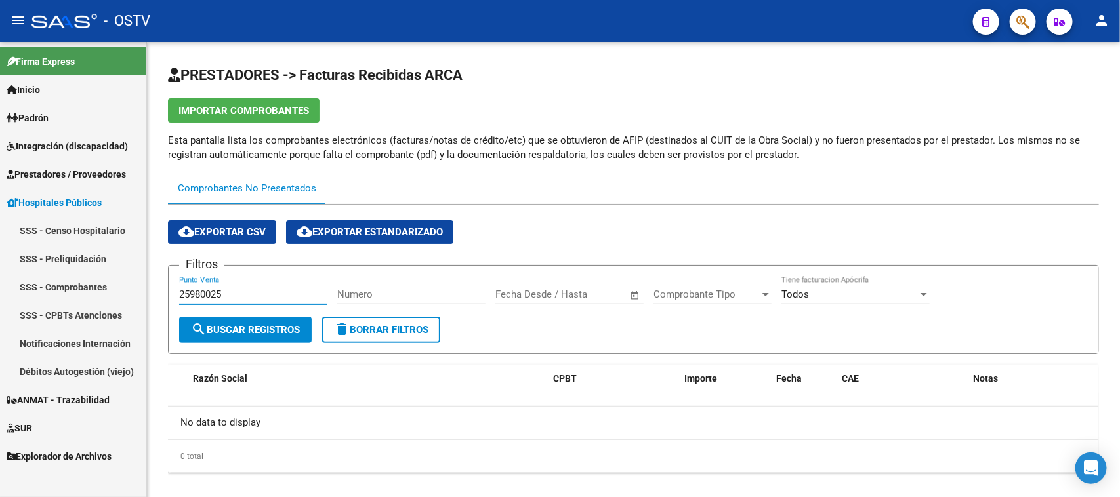
type input "25980025"
click at [1041, 9] on mat-toolbar "menu - OSTV person" at bounding box center [560, 21] width 1120 height 42
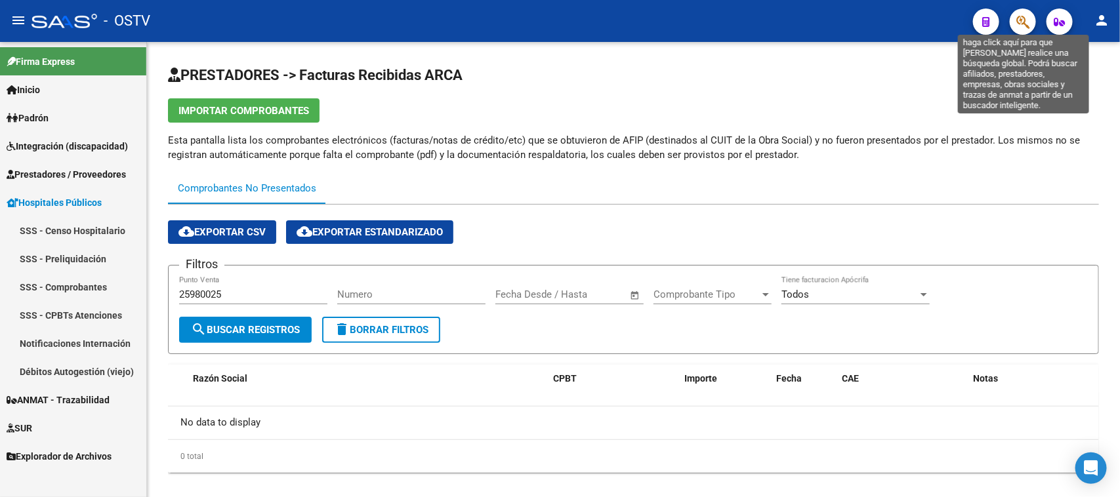
click at [1020, 26] on icon "button" at bounding box center [1022, 21] width 13 height 15
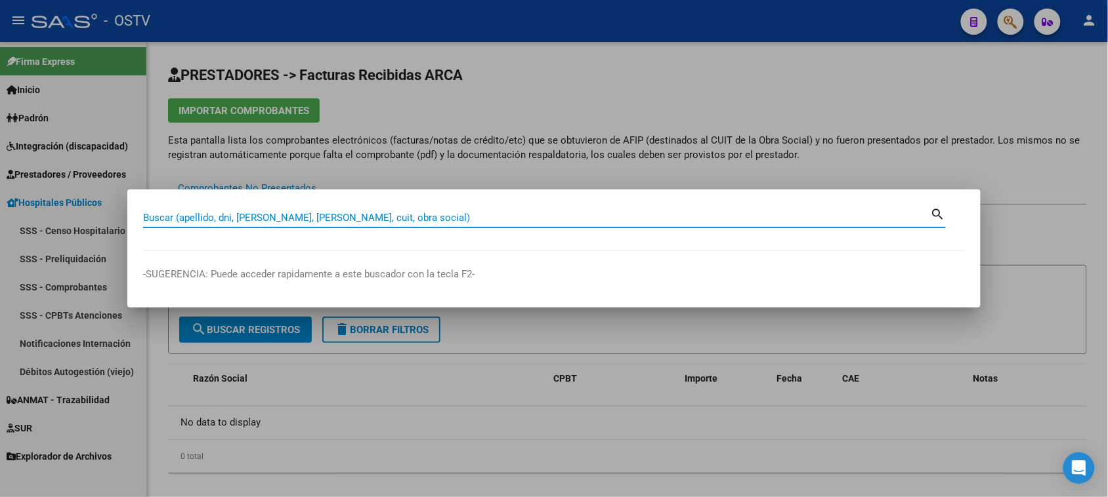
paste input "25980025"
type input "25980025"
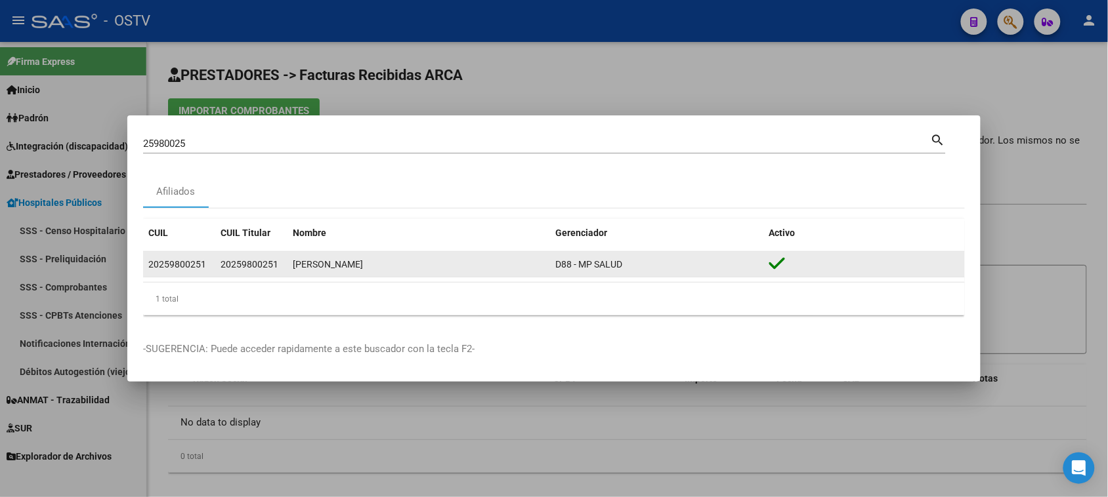
click at [240, 270] on div "20259800251" at bounding box center [251, 264] width 62 height 15
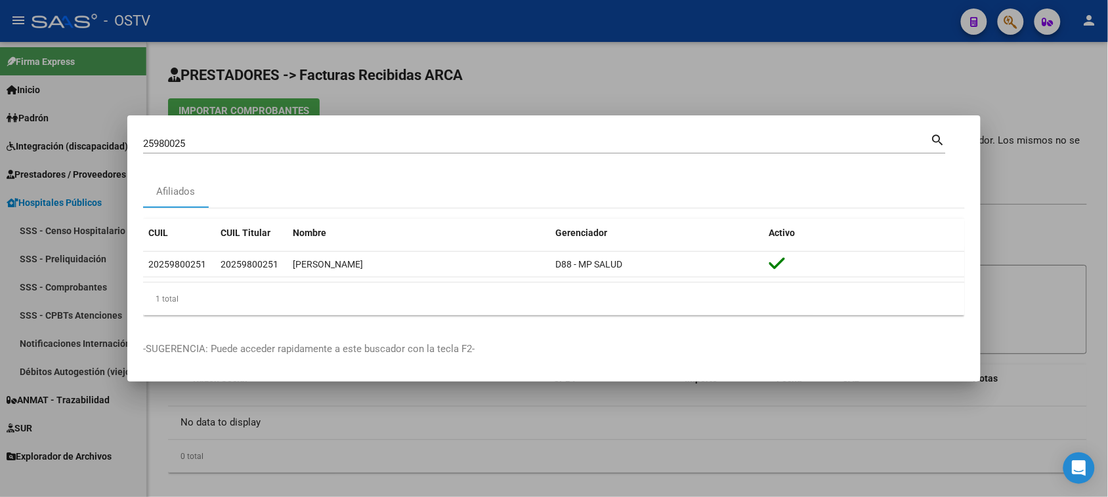
click at [608, 117] on mat-dialog-container "25980025 Buscar (apellido, dni, cuil, nro traspaso, cuit, obra social) search A…" at bounding box center [553, 248] width 853 height 267
click at [611, 91] on div at bounding box center [554, 248] width 1108 height 497
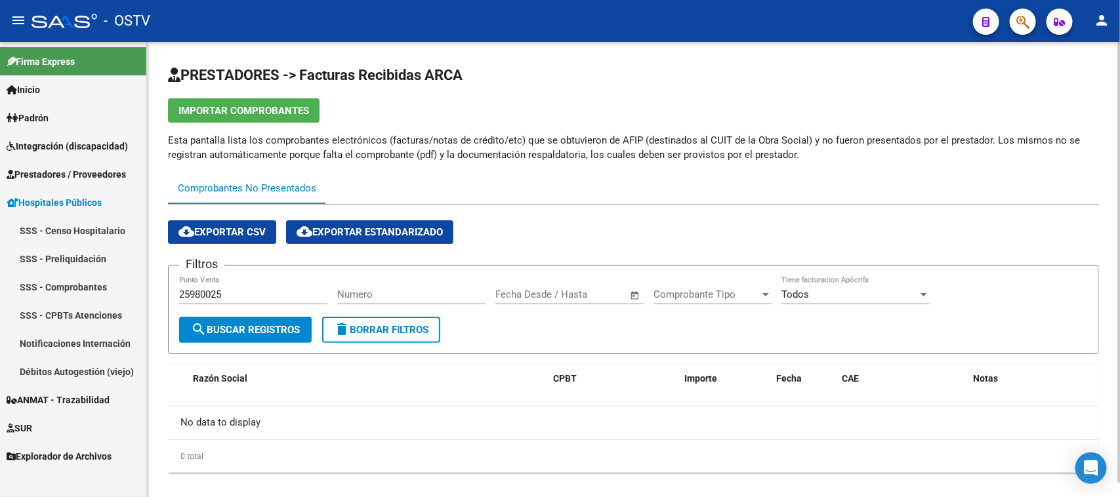
scroll to position [15, 0]
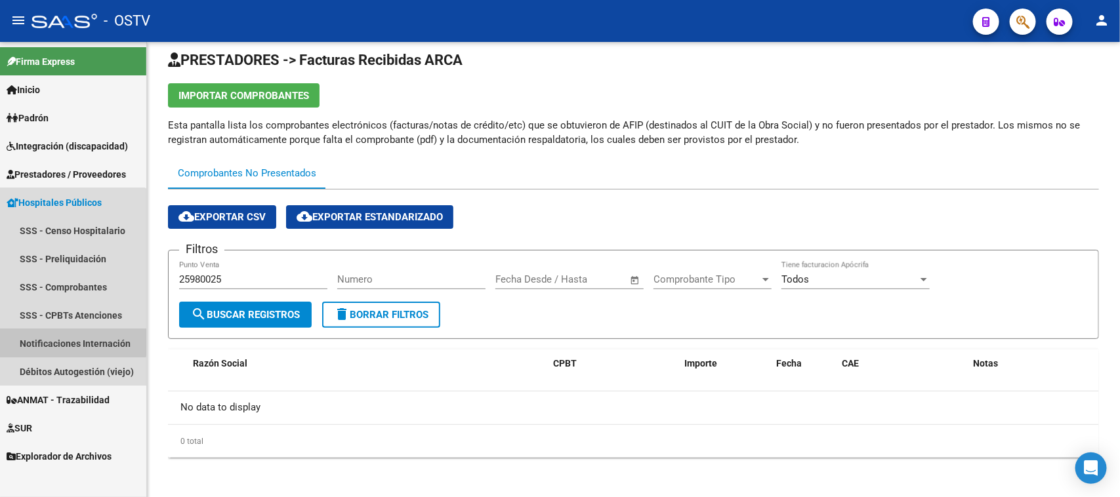
click at [48, 337] on link "Notificaciones Internación" at bounding box center [73, 343] width 146 height 28
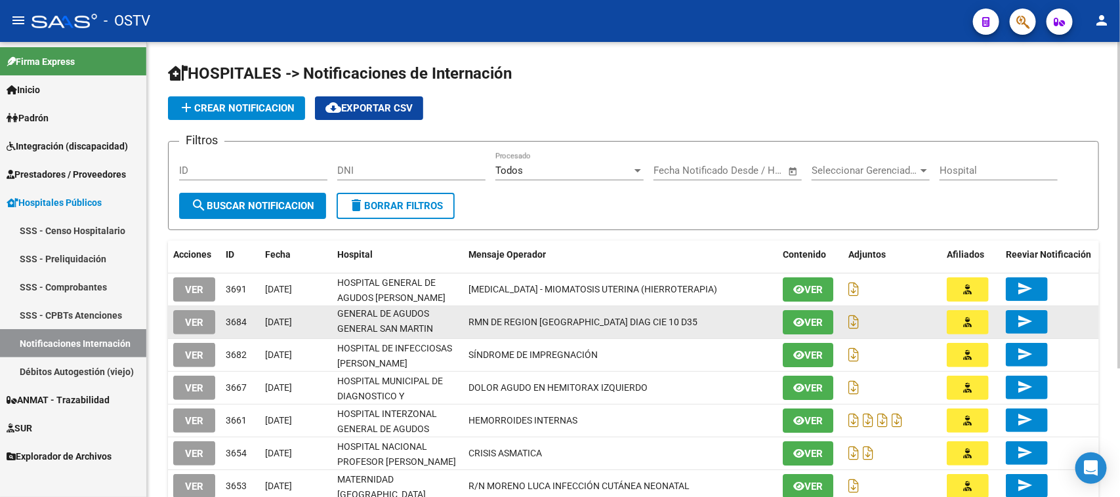
scroll to position [164, 0]
